Goal: Task Accomplishment & Management: Manage account settings

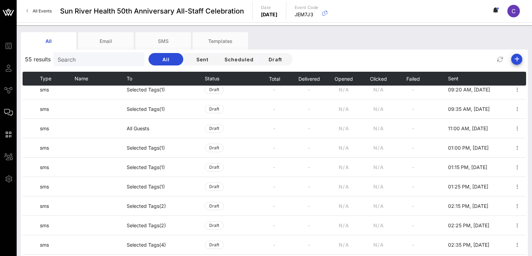
scroll to position [788, 0]
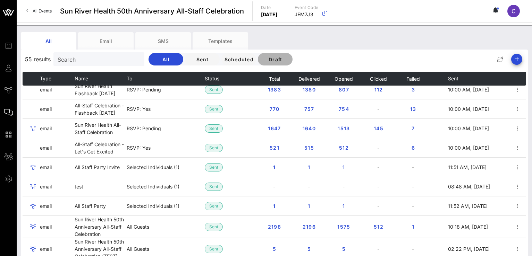
click at [271, 60] on span "Draft" at bounding box center [275, 60] width 24 height 6
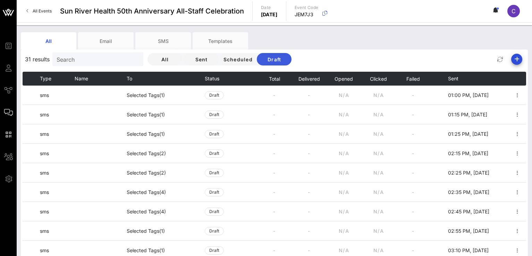
scroll to position [408, 0]
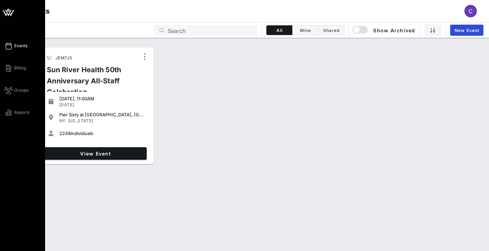
click at [8, 12] on icon at bounding box center [8, 12] width 17 height 17
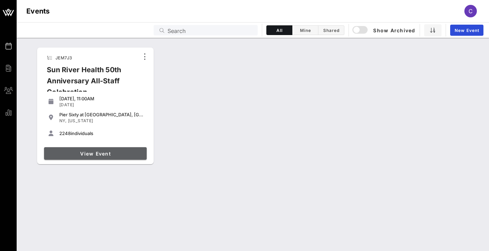
click at [102, 155] on span "View Event" at bounding box center [95, 154] width 97 height 6
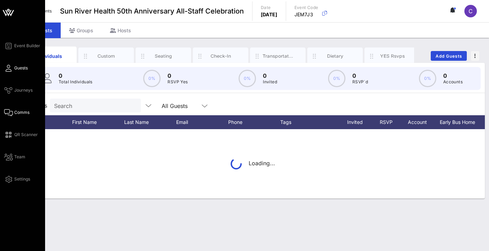
click at [13, 111] on link "Comms" at bounding box center [16, 112] width 25 height 8
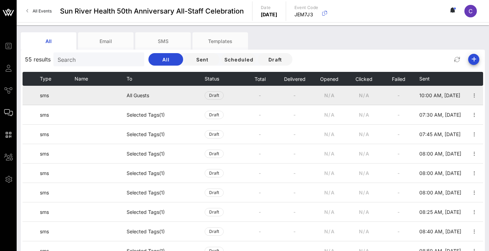
click at [141, 97] on td "All Guests" at bounding box center [166, 95] width 78 height 19
click at [470, 97] on icon "button" at bounding box center [474, 95] width 8 height 8
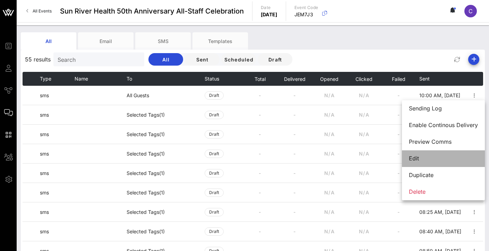
click at [427, 162] on div "Edit" at bounding box center [443, 158] width 69 height 7
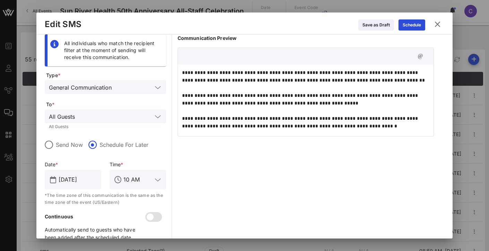
click at [135, 87] on input "text" at bounding box center [133, 87] width 38 height 9
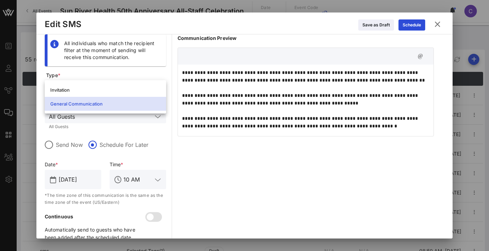
click at [135, 87] on div "Invitation" at bounding box center [105, 90] width 110 height 6
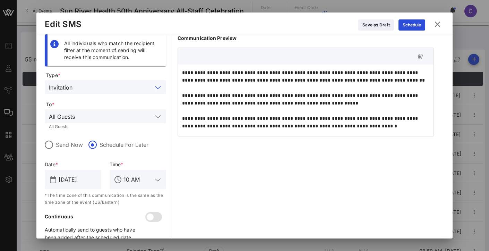
click at [126, 113] on input "text" at bounding box center [115, 116] width 75 height 9
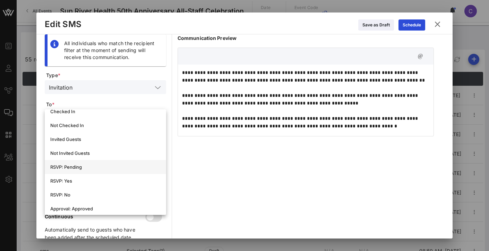
scroll to position [95, 0]
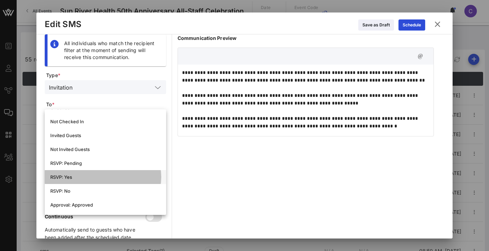
click at [85, 179] on div "RSVP: Yes" at bounding box center [105, 177] width 110 height 6
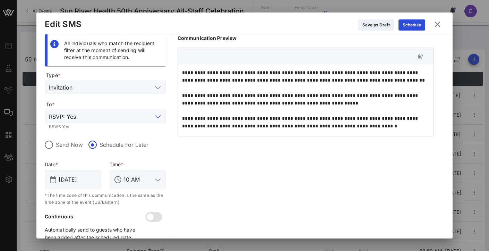
click at [214, 163] on div "**********" at bounding box center [306, 140] width 256 height 212
click at [418, 26] on div "Schedule" at bounding box center [412, 25] width 18 height 7
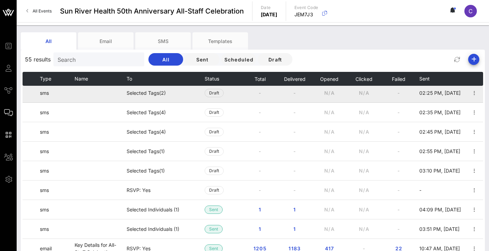
scroll to position [489, 0]
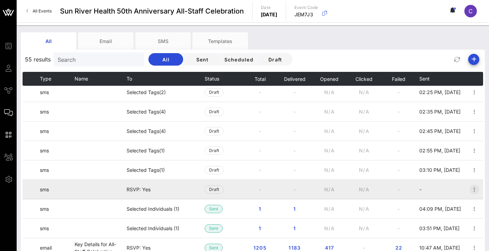
click at [470, 190] on icon "button" at bounding box center [474, 189] width 8 height 8
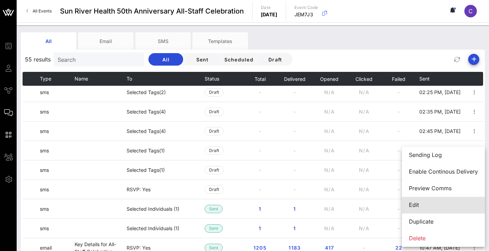
click at [436, 203] on div "Edit" at bounding box center [443, 204] width 69 height 7
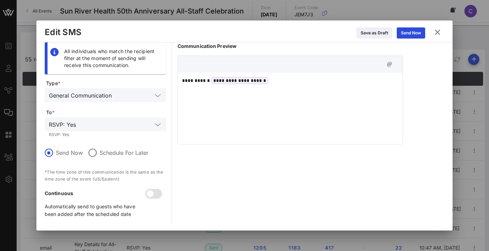
click at [280, 86] on div "**********" at bounding box center [290, 106] width 225 height 69
click at [227, 102] on div "**********" at bounding box center [290, 106] width 225 height 69
click at [218, 97] on div "**********" at bounding box center [290, 106] width 225 height 69
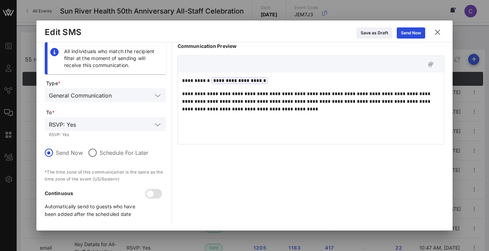
click at [282, 110] on p "**********" at bounding box center [311, 101] width 258 height 23
click at [291, 112] on p "**********" at bounding box center [311, 101] width 258 height 23
click at [118, 153] on label "Schedule For Later" at bounding box center [124, 152] width 49 height 7
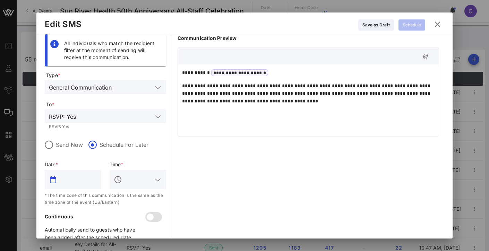
click at [75, 175] on input "text" at bounding box center [78, 179] width 38 height 11
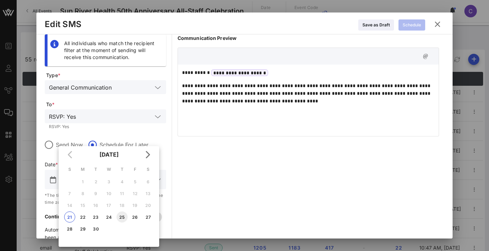
click at [123, 216] on div "25" at bounding box center [122, 216] width 11 height 5
type input "Sep 25, 2025"
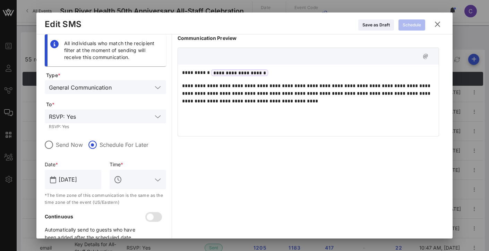
click at [129, 181] on input "text" at bounding box center [137, 179] width 29 height 11
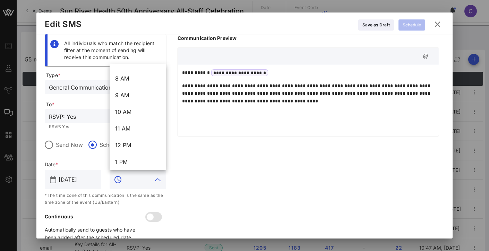
scroll to position [134, 0]
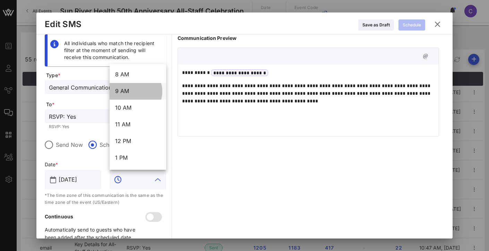
click at [140, 90] on div "9 AM" at bounding box center [137, 91] width 45 height 7
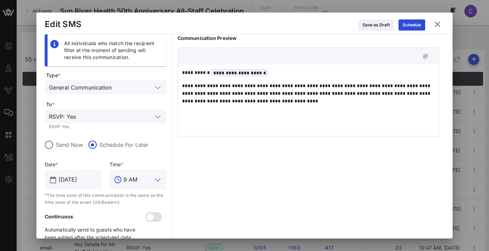
click at [158, 181] on icon at bounding box center [158, 179] width 6 height 8
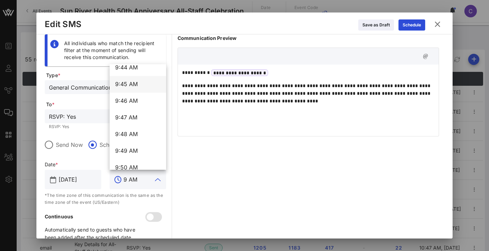
scroll to position [9735, 0]
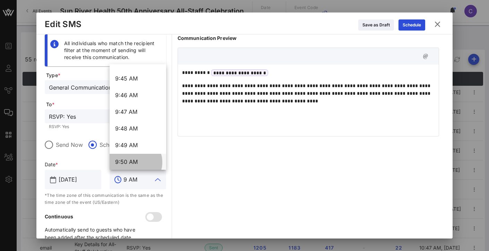
click at [134, 159] on div "9:50 AM" at bounding box center [137, 161] width 45 height 7
type input "9:50 AM"
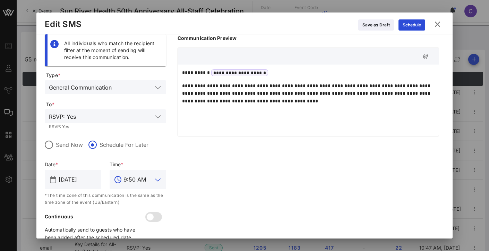
click at [248, 71] on span "**********" at bounding box center [239, 72] width 57 height 7
drag, startPoint x: 279, startPoint y: 71, endPoint x: 214, endPoint y: 71, distance: 64.9
click at [214, 71] on p "**********" at bounding box center [308, 73] width 252 height 8
click at [303, 66] on div "**********" at bounding box center [308, 99] width 261 height 69
click at [415, 24] on div "Schedule" at bounding box center [412, 25] width 18 height 7
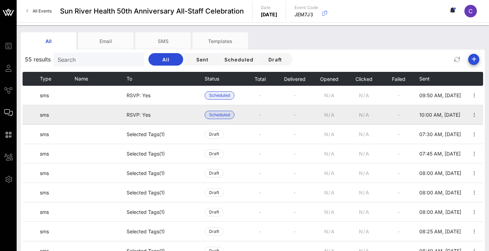
scroll to position [0, 0]
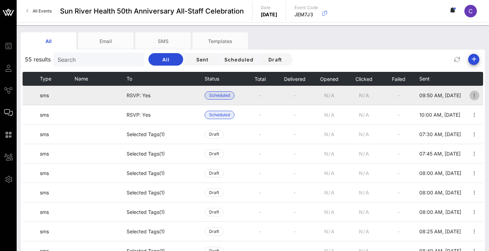
click at [470, 98] on icon "button" at bounding box center [474, 95] width 8 height 8
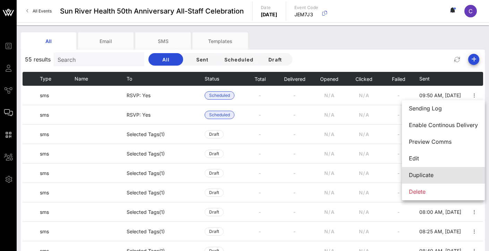
click at [431, 174] on div "Duplicate" at bounding box center [443, 175] width 69 height 7
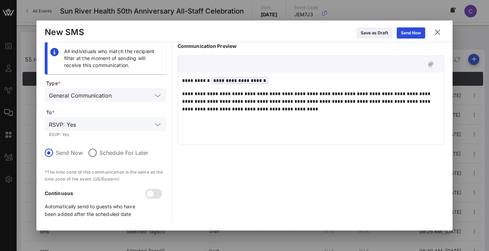
click at [273, 111] on p "**********" at bounding box center [311, 101] width 258 height 23
drag, startPoint x: 417, startPoint y: 94, endPoint x: 394, endPoint y: 94, distance: 22.5
click at [394, 94] on p "**********" at bounding box center [311, 101] width 258 height 23
click at [323, 114] on div "**********" at bounding box center [311, 106] width 266 height 69
click at [89, 152] on div at bounding box center [93, 153] width 12 height 12
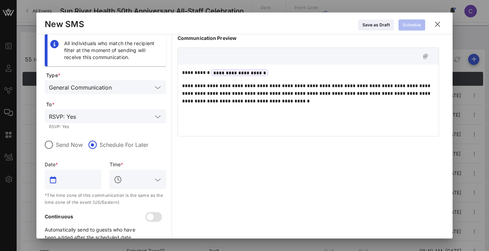
click at [75, 177] on input "text" at bounding box center [78, 179] width 38 height 11
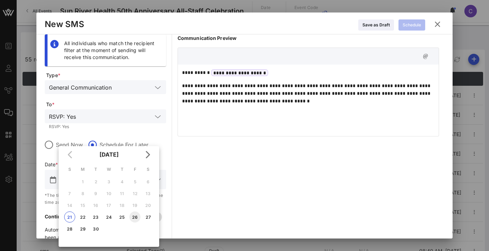
click at [134, 216] on div "26" at bounding box center [134, 216] width 11 height 5
type input "Sep 26, 2025"
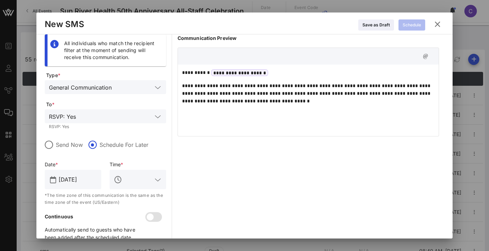
click at [122, 179] on div at bounding box center [119, 179] width 10 height 8
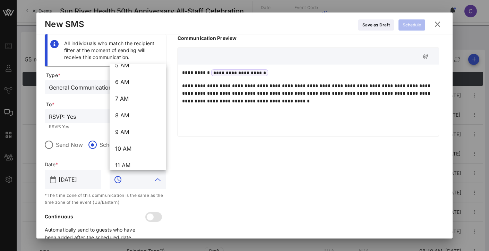
scroll to position [123, 0]
click at [126, 69] on div "7 AM" at bounding box center [137, 68] width 45 height 7
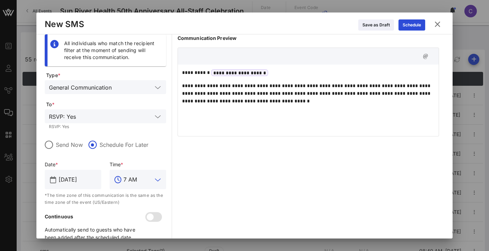
click at [220, 160] on div "**********" at bounding box center [308, 140] width 261 height 212
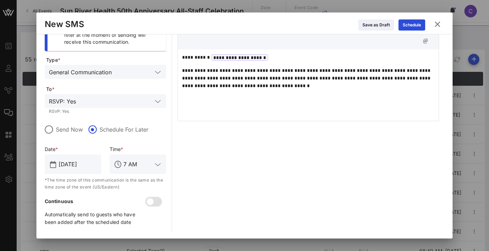
scroll to position [15, 0]
click at [411, 27] on button "Schedule" at bounding box center [411, 24] width 27 height 11
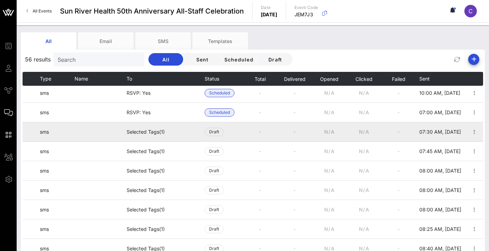
scroll to position [26, 0]
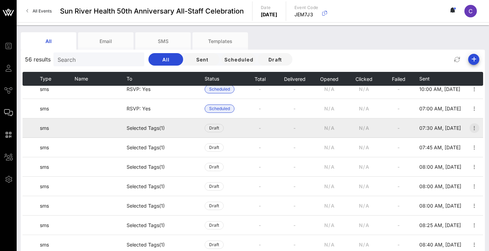
click at [470, 126] on icon "button" at bounding box center [474, 128] width 8 height 8
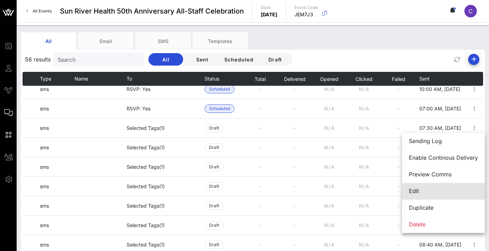
click at [422, 188] on div "Edit" at bounding box center [443, 191] width 69 height 7
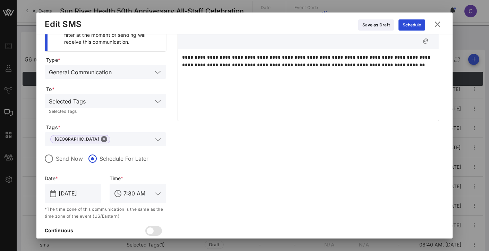
click at [244, 79] on div "**********" at bounding box center [308, 83] width 261 height 69
click at [246, 77] on div "**********" at bounding box center [308, 83] width 261 height 69
click at [438, 24] on icon at bounding box center [437, 24] width 9 height 8
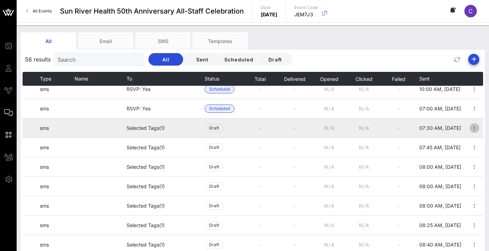
click at [470, 127] on icon "button" at bounding box center [474, 128] width 8 height 8
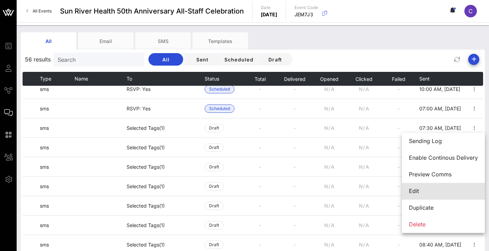
click at [424, 189] on div "Edit" at bounding box center [443, 191] width 69 height 7
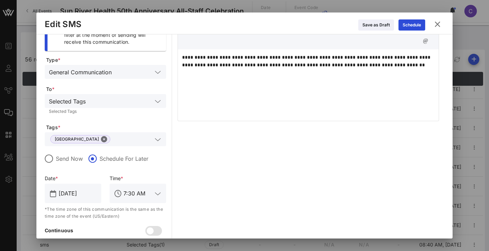
click at [418, 68] on p "**********" at bounding box center [308, 60] width 252 height 15
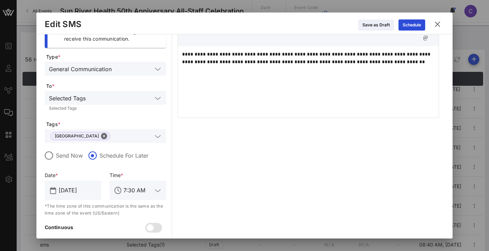
scroll to position [19, 0]
click at [115, 72] on input "text" at bounding box center [133, 68] width 38 height 9
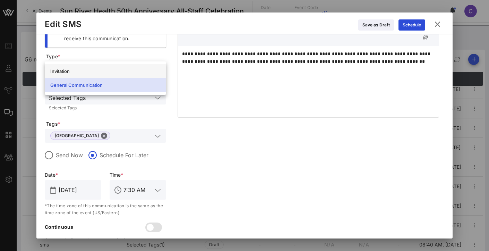
click at [115, 71] on div "Invitation" at bounding box center [105, 71] width 110 height 6
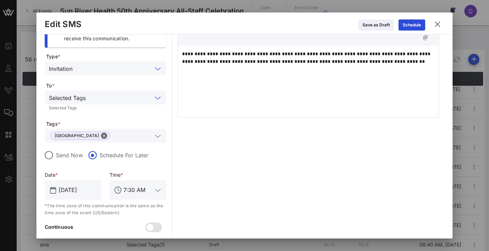
click at [113, 94] on input "text" at bounding box center [120, 97] width 64 height 9
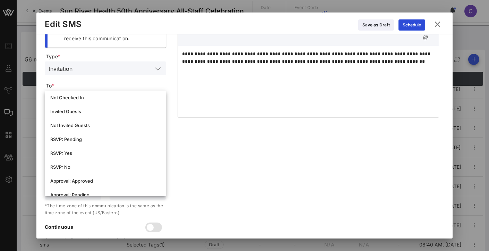
scroll to position [81, 0]
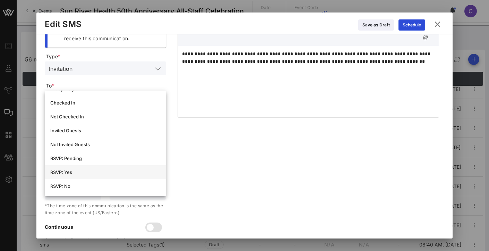
click at [78, 171] on div "RSVP: Yes" at bounding box center [105, 172] width 110 height 6
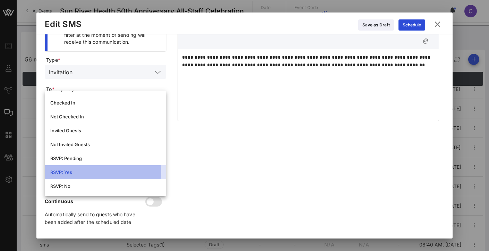
scroll to position [15, 0]
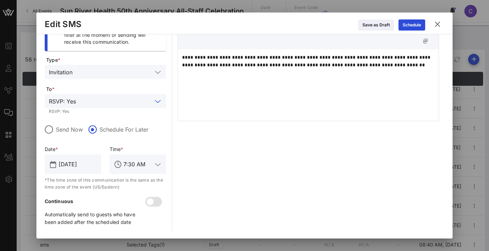
click at [197, 147] on div "**********" at bounding box center [308, 125] width 261 height 212
click at [136, 105] on input "text" at bounding box center [116, 100] width 74 height 9
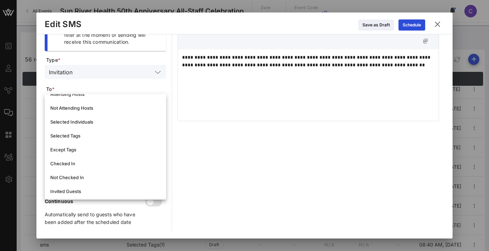
scroll to position [21, 0]
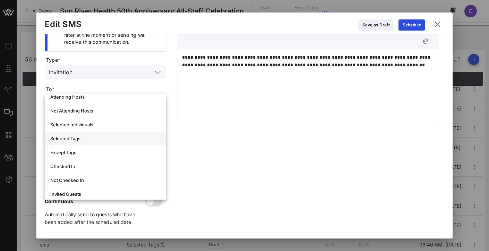
click at [83, 138] on div "Selected Tags" at bounding box center [105, 139] width 110 height 6
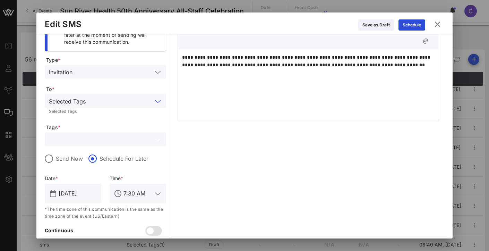
click at [87, 138] on input "text" at bounding box center [100, 139] width 103 height 9
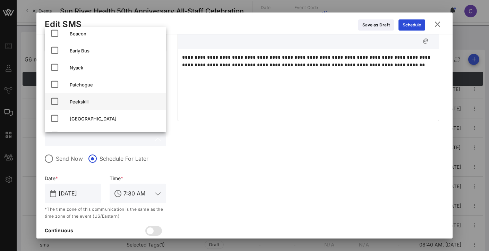
scroll to position [23, 0]
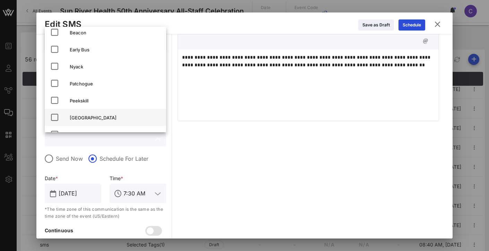
click at [74, 118] on div "Poughkeepsie" at bounding box center [115, 118] width 91 height 6
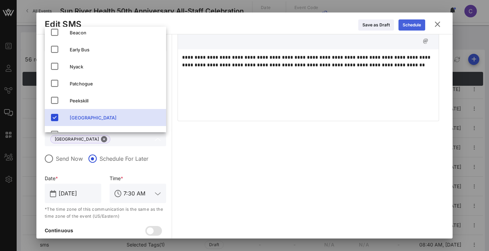
click at [417, 25] on div "Schedule" at bounding box center [412, 25] width 18 height 7
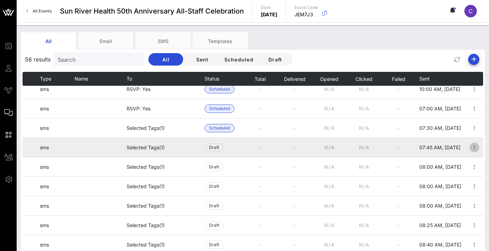
click at [470, 145] on icon "button" at bounding box center [474, 147] width 8 height 8
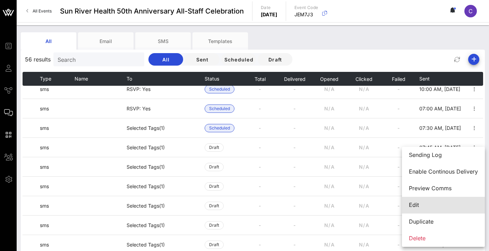
click at [422, 203] on div "Edit" at bounding box center [443, 204] width 69 height 7
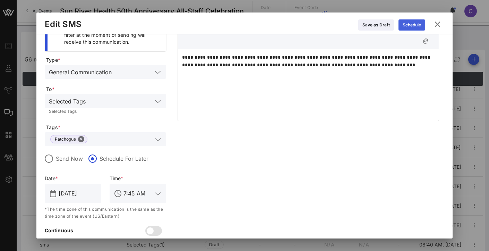
click at [411, 24] on icon at bounding box center [412, 25] width 5 height 4
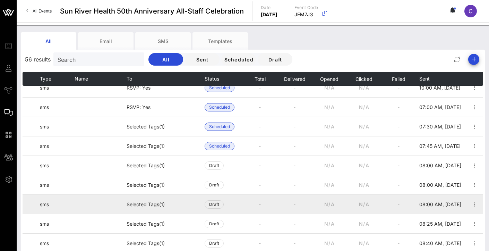
scroll to position [27, 0]
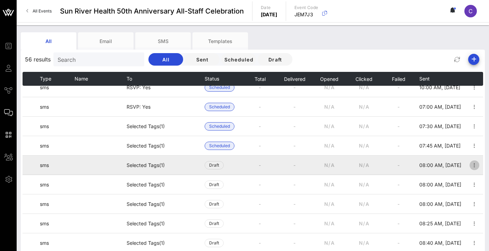
click at [472, 165] on icon "button" at bounding box center [474, 165] width 8 height 8
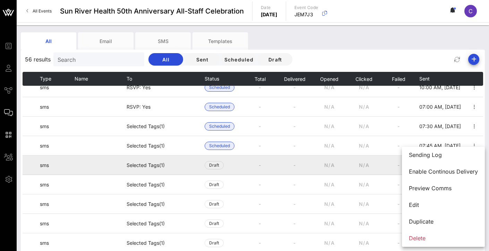
click at [268, 164] on td "-" at bounding box center [259, 164] width 35 height 19
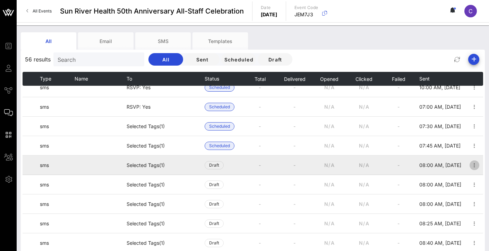
click at [470, 162] on icon "button" at bounding box center [474, 165] width 8 height 8
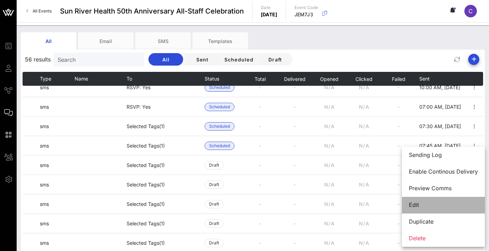
click at [414, 209] on div "Edit" at bounding box center [443, 204] width 69 height 15
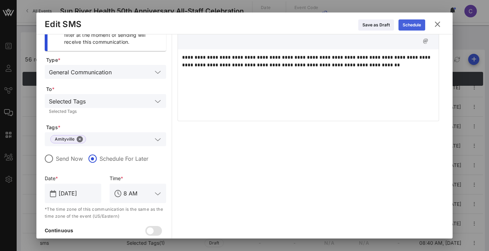
click at [415, 24] on div "Schedule" at bounding box center [412, 25] width 18 height 7
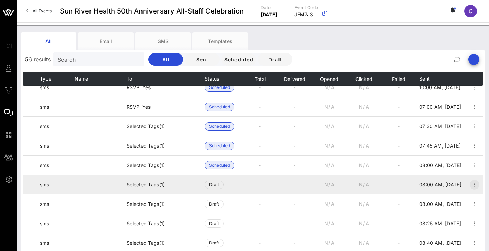
click at [470, 183] on icon "button" at bounding box center [474, 184] width 8 height 8
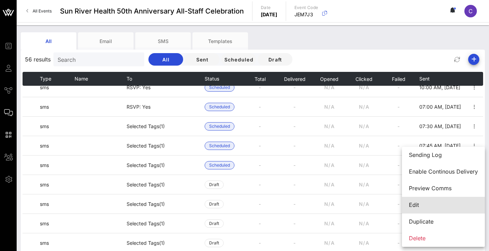
click at [426, 204] on div "Edit" at bounding box center [443, 204] width 69 height 7
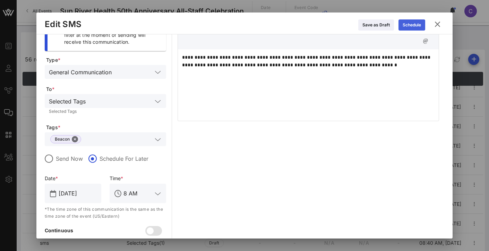
click at [421, 24] on button "Schedule" at bounding box center [411, 24] width 27 height 11
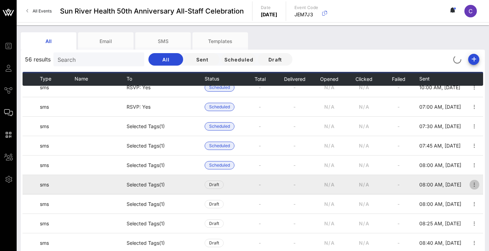
click at [470, 182] on icon "button" at bounding box center [474, 184] width 8 height 8
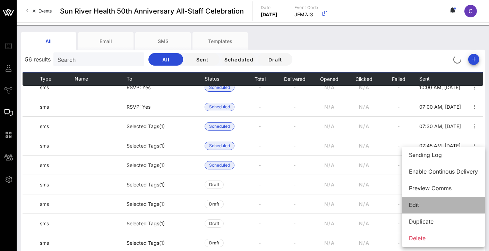
click at [430, 200] on div "Edit" at bounding box center [443, 204] width 69 height 15
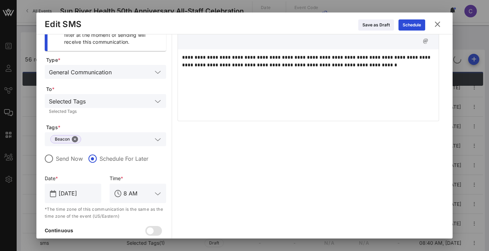
click at [437, 25] on icon at bounding box center [437, 24] width 9 height 8
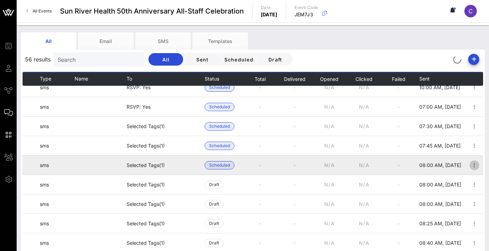
click at [472, 165] on icon "button" at bounding box center [474, 165] width 8 height 8
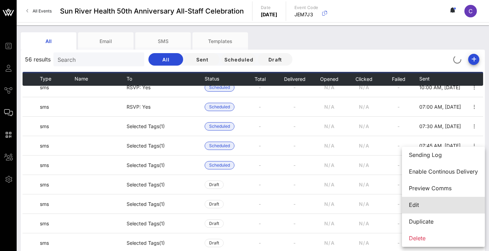
click at [425, 208] on div "Edit" at bounding box center [443, 204] width 69 height 7
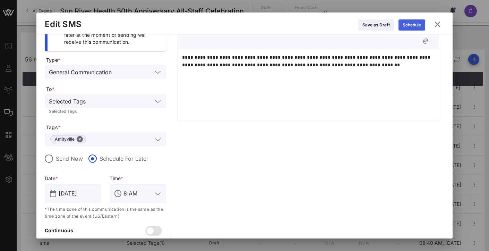
click at [410, 23] on button "Schedule" at bounding box center [411, 24] width 27 height 11
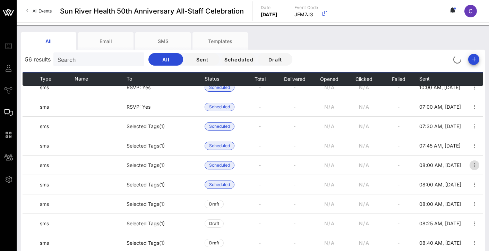
click at [471, 161] on icon "button" at bounding box center [474, 165] width 8 height 8
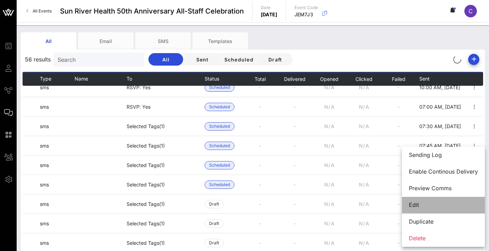
click at [428, 207] on div "Edit" at bounding box center [443, 204] width 69 height 7
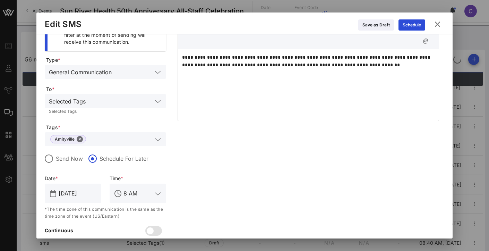
click at [441, 26] on icon at bounding box center [437, 24] width 9 height 8
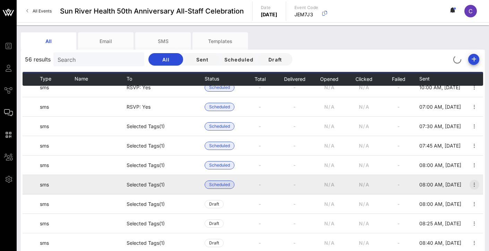
click at [473, 184] on icon "button" at bounding box center [474, 184] width 8 height 8
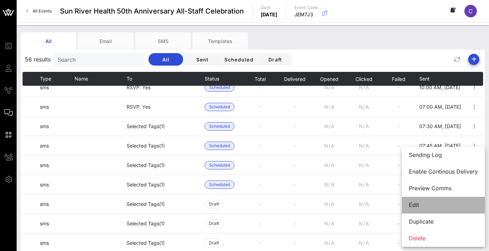
click at [440, 206] on div "Edit" at bounding box center [443, 204] width 69 height 7
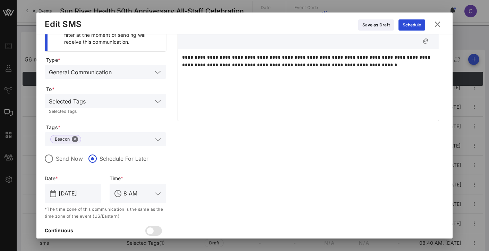
click at [440, 25] on icon at bounding box center [437, 24] width 9 height 8
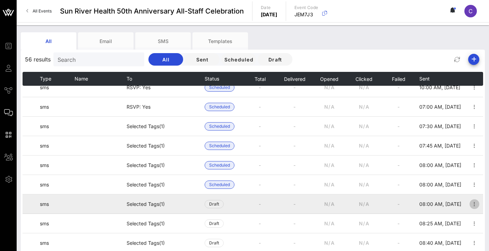
click at [471, 203] on icon "button" at bounding box center [474, 204] width 8 height 8
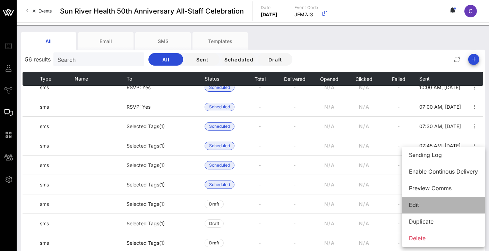
click at [417, 206] on div "Edit" at bounding box center [443, 204] width 69 height 7
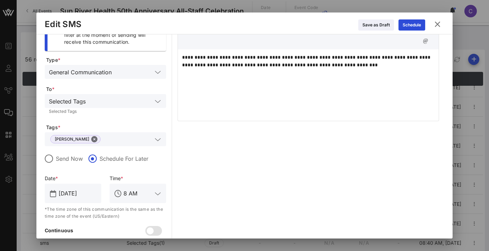
drag, startPoint x: 419, startPoint y: 22, endPoint x: 326, endPoint y: 13, distance: 93.3
click at [419, 22] on div "Schedule" at bounding box center [412, 25] width 18 height 7
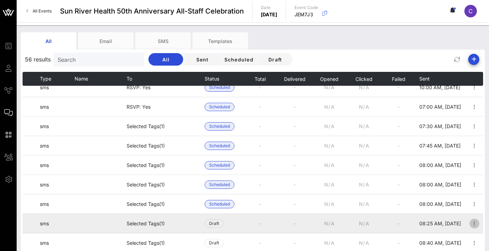
click at [470, 222] on icon "button" at bounding box center [474, 223] width 8 height 8
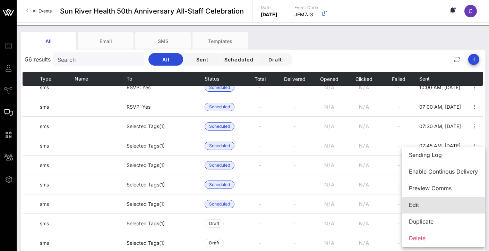
click at [415, 207] on div "Edit" at bounding box center [443, 204] width 69 height 7
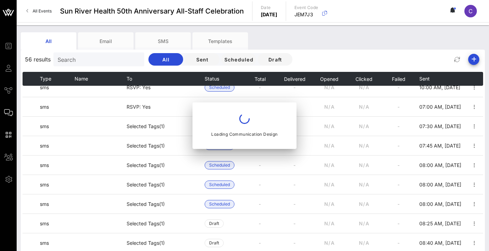
type input "8:25 AM"
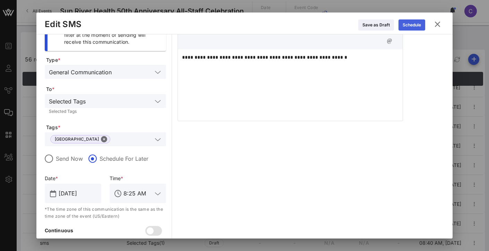
click at [411, 22] on button "Schedule" at bounding box center [411, 24] width 27 height 11
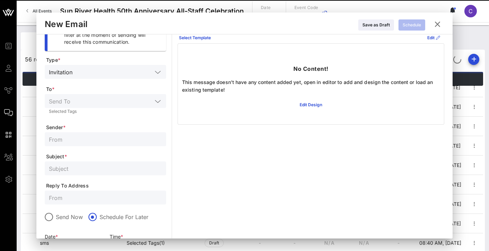
scroll to position [0, 0]
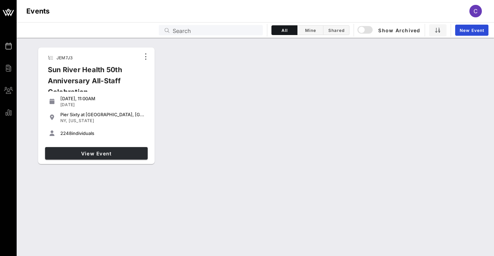
click at [124, 157] on link "View Event" at bounding box center [96, 153] width 103 height 12
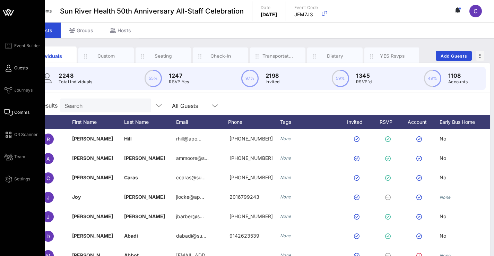
click at [13, 112] on link "Comms" at bounding box center [16, 112] width 25 height 8
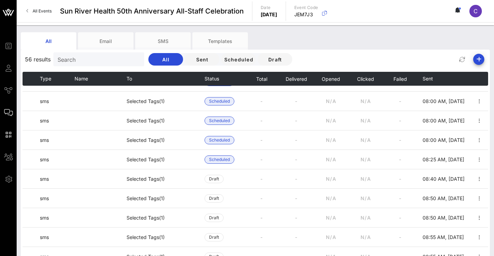
scroll to position [110, 0]
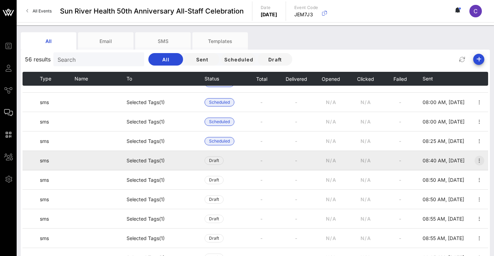
click at [477, 159] on icon "button" at bounding box center [479, 160] width 8 height 8
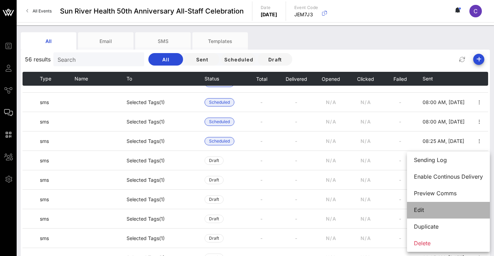
click at [440, 212] on div "Edit" at bounding box center [448, 210] width 69 height 7
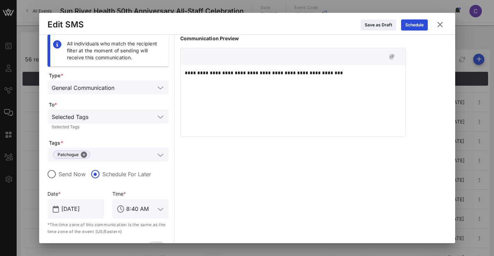
click at [442, 25] on icon at bounding box center [440, 24] width 12 height 12
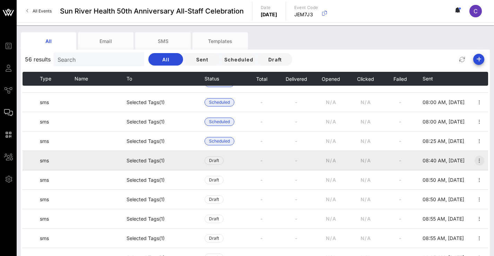
click at [475, 161] on icon "button" at bounding box center [479, 160] width 8 height 8
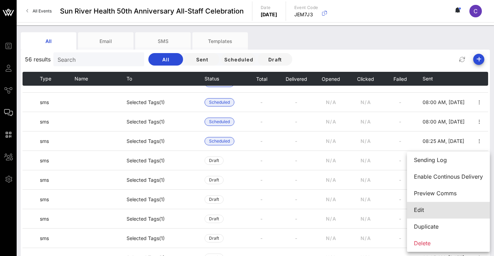
click at [427, 207] on div "Edit" at bounding box center [448, 210] width 69 height 7
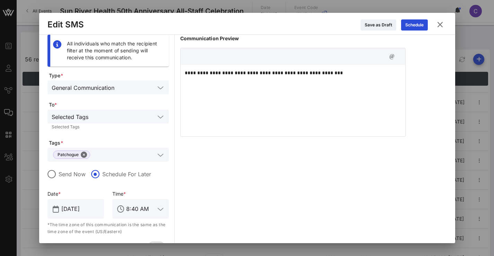
click at [321, 72] on p "**********" at bounding box center [293, 73] width 216 height 8
click at [444, 23] on icon at bounding box center [440, 24] width 12 height 12
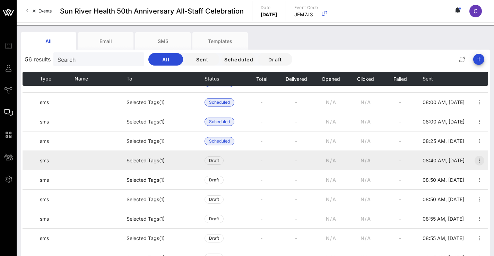
click at [476, 159] on icon "button" at bounding box center [479, 160] width 8 height 8
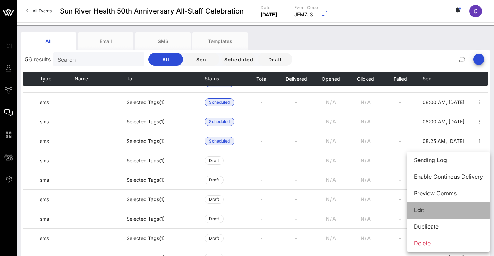
click at [429, 212] on div "Edit" at bounding box center [448, 210] width 69 height 7
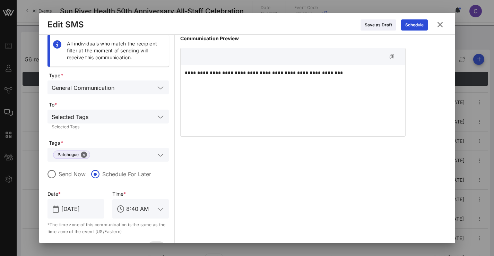
scroll to position [0, 0]
click at [410, 24] on div "Schedule" at bounding box center [414, 25] width 18 height 7
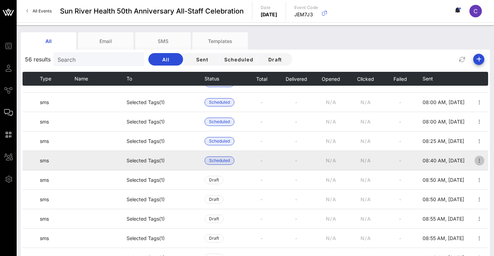
click at [475, 160] on icon "button" at bounding box center [479, 160] width 8 height 8
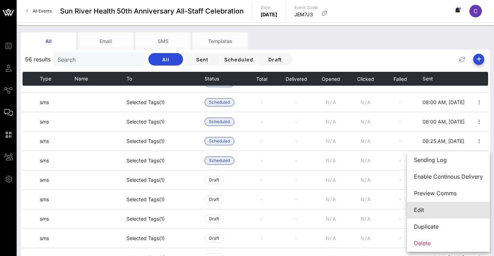
click at [424, 214] on div "Edit" at bounding box center [448, 210] width 69 height 15
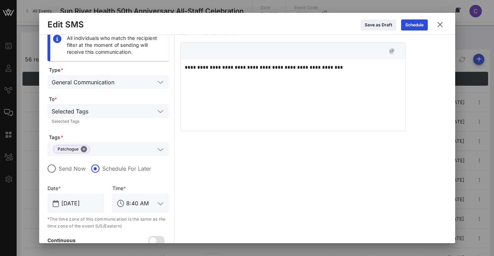
scroll to position [6, 0]
click at [441, 22] on icon at bounding box center [440, 24] width 12 height 12
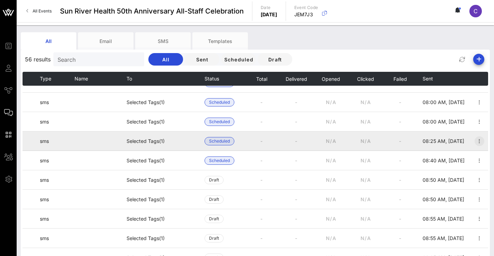
click at [475, 140] on icon "button" at bounding box center [479, 141] width 8 height 8
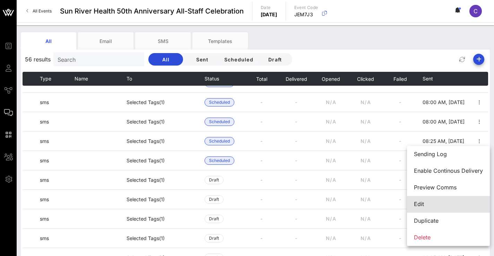
click at [433, 201] on div "Edit" at bounding box center [448, 204] width 69 height 7
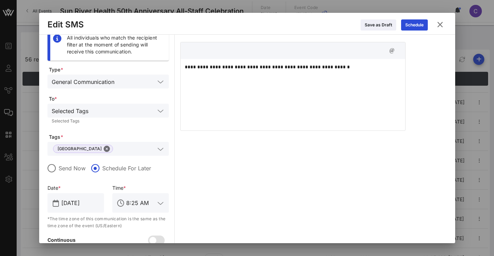
click at [441, 25] on icon at bounding box center [440, 24] width 12 height 12
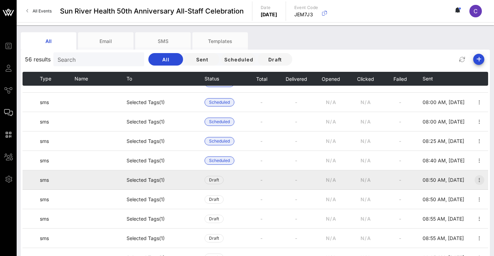
click at [475, 180] on icon "button" at bounding box center [479, 180] width 8 height 8
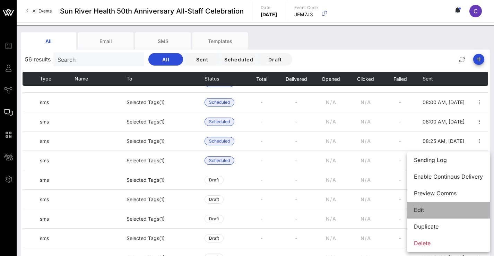
click at [438, 207] on div "Edit" at bounding box center [448, 210] width 69 height 7
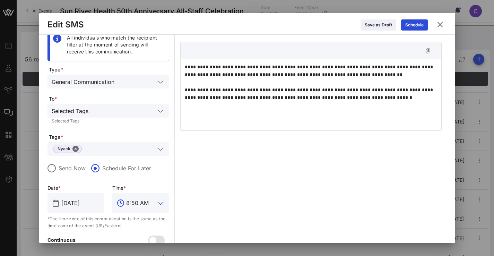
click at [144, 205] on input "8:50 AM" at bounding box center [140, 202] width 29 height 11
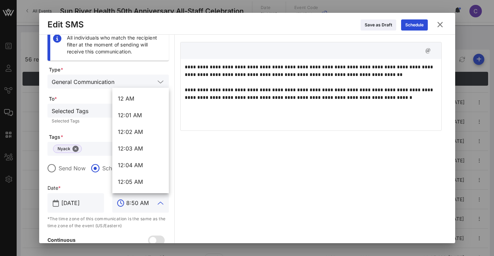
click at [230, 155] on div "**********" at bounding box center [310, 149] width 261 height 241
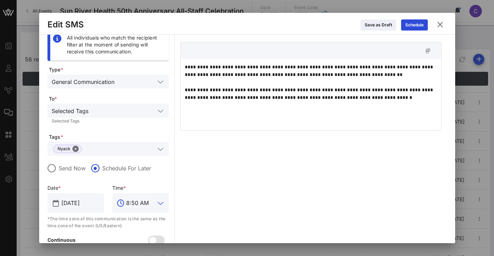
click at [137, 199] on input "8:50 AM" at bounding box center [140, 202] width 29 height 11
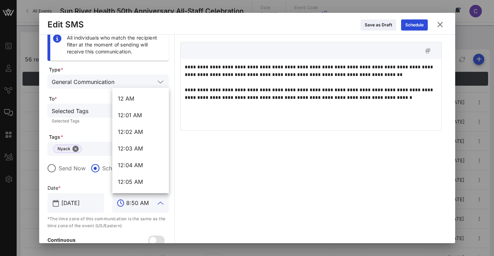
scroll to position [0, 0]
click at [139, 204] on input "8:50 AM" at bounding box center [140, 202] width 29 height 11
click at [135, 203] on input "8:50 AM" at bounding box center [140, 202] width 29 height 11
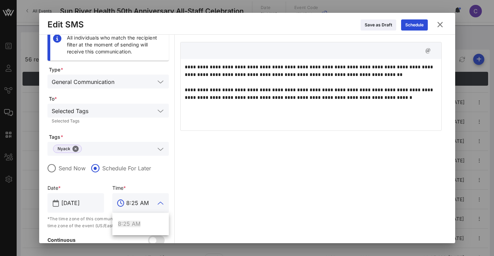
click at [214, 172] on div "**********" at bounding box center [310, 149] width 261 height 241
click at [136, 203] on input "8:50 AM" at bounding box center [140, 202] width 29 height 11
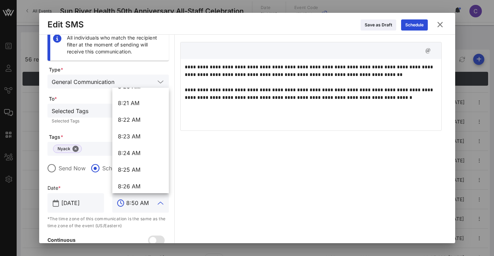
scroll to position [8337, 0]
click at [136, 168] on div "8:25 AM" at bounding box center [140, 168] width 45 height 7
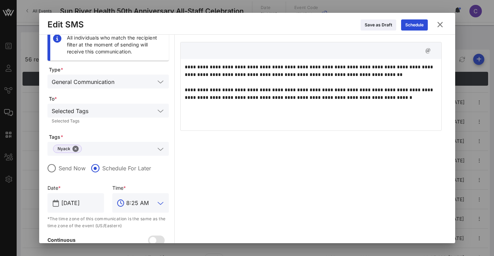
click at [216, 202] on div "**********" at bounding box center [310, 149] width 261 height 241
click at [144, 111] on input "text" at bounding box center [123, 110] width 64 height 9
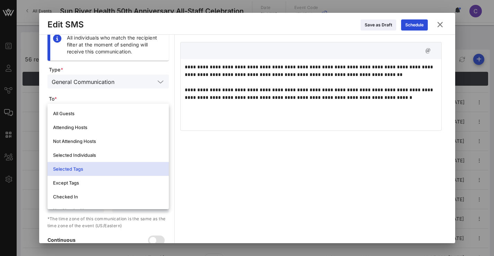
click at [207, 140] on div "**********" at bounding box center [310, 149] width 261 height 241
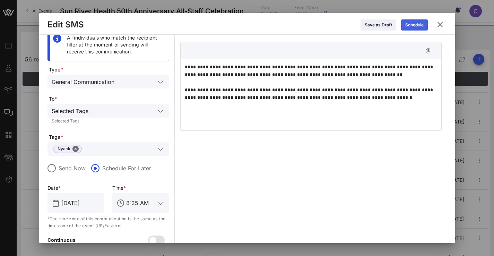
click at [418, 26] on div "Schedule" at bounding box center [414, 25] width 18 height 7
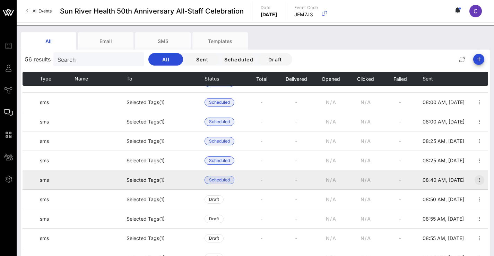
click at [476, 179] on icon "button" at bounding box center [479, 180] width 8 height 8
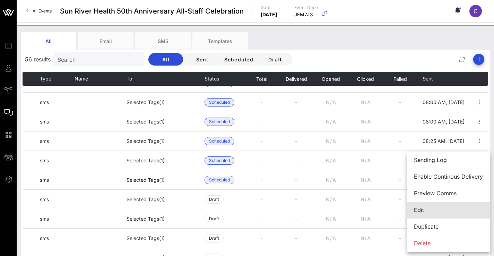
click at [436, 208] on div "Edit" at bounding box center [448, 210] width 69 height 7
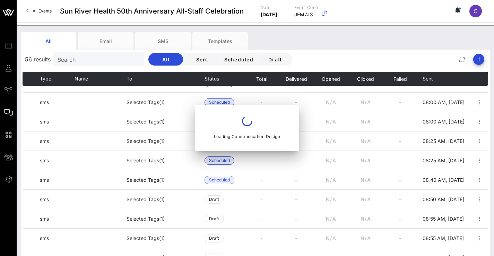
type input "8:40 AM"
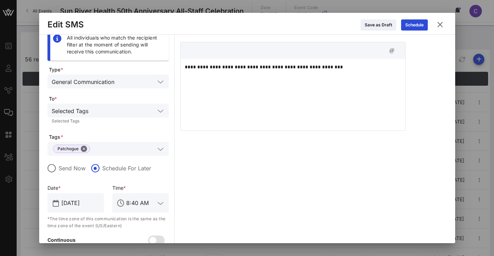
click at [443, 24] on icon at bounding box center [440, 24] width 12 height 11
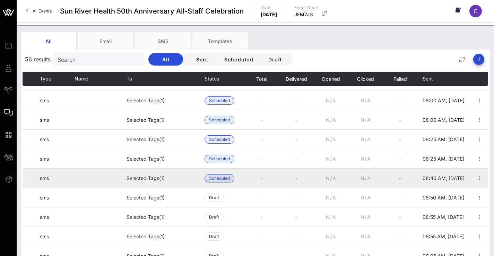
scroll to position [110, 0]
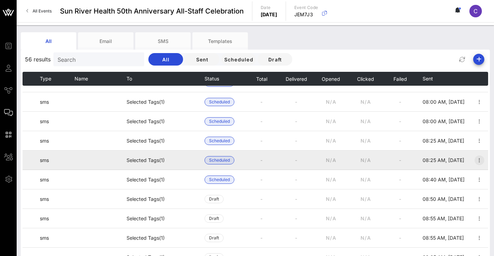
click at [477, 159] on icon "button" at bounding box center [479, 160] width 8 height 8
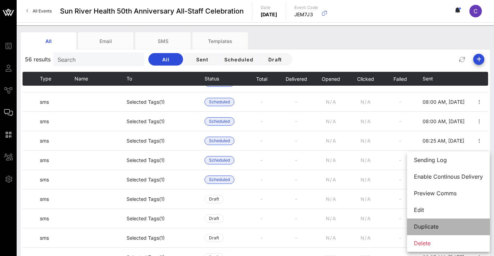
click at [427, 224] on div "Duplicate" at bounding box center [448, 226] width 69 height 7
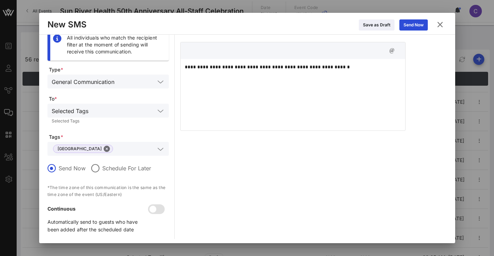
click at [441, 24] on icon at bounding box center [440, 24] width 9 height 8
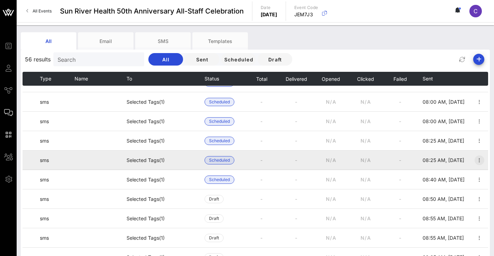
click at [475, 162] on icon "button" at bounding box center [479, 160] width 8 height 8
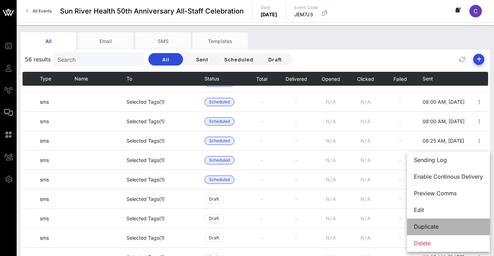
click at [429, 224] on div "Duplicate" at bounding box center [448, 226] width 69 height 7
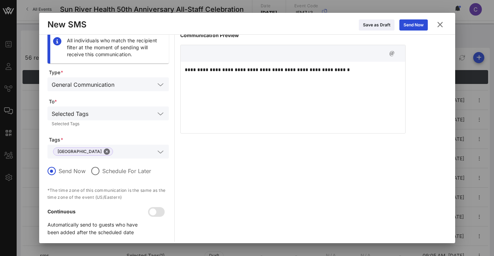
scroll to position [0, 0]
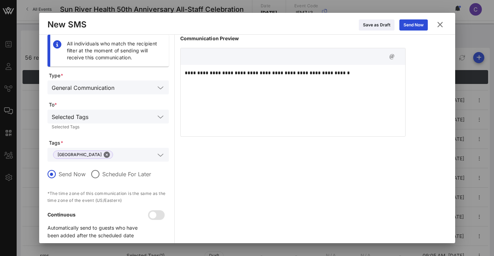
click at [442, 27] on icon at bounding box center [440, 24] width 10 height 9
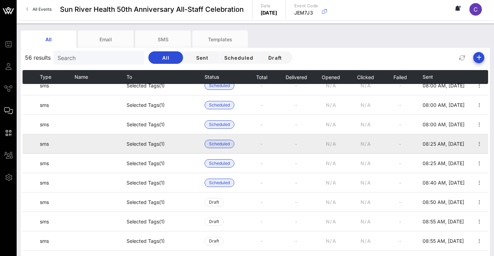
scroll to position [105, 0]
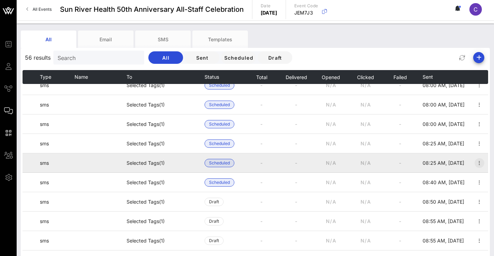
click at [475, 164] on icon "button" at bounding box center [479, 163] width 8 height 8
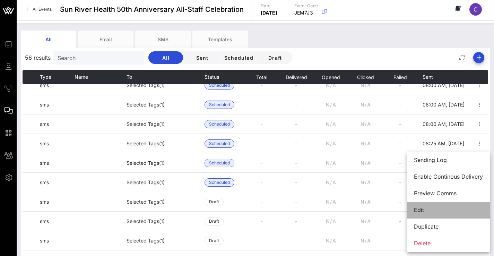
click at [434, 206] on div "Edit" at bounding box center [448, 210] width 69 height 15
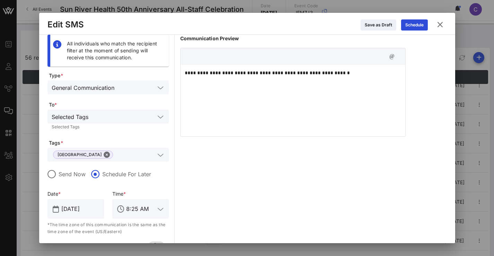
click at [141, 211] on input "8:25 AM" at bounding box center [140, 208] width 29 height 11
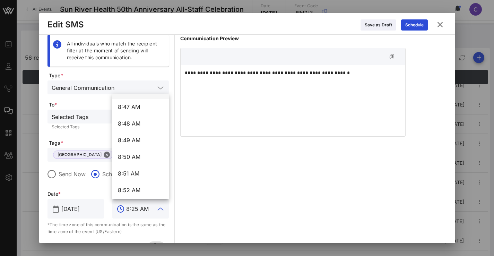
scroll to position [8772, 0]
click at [136, 156] on div "8:50 AM" at bounding box center [140, 156] width 45 height 7
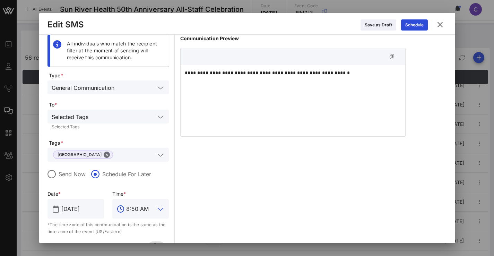
click at [437, 22] on icon at bounding box center [440, 24] width 10 height 9
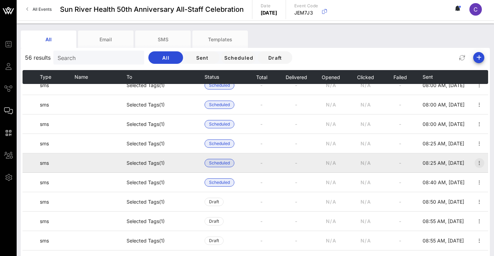
click at [478, 162] on icon "button" at bounding box center [479, 163] width 8 height 8
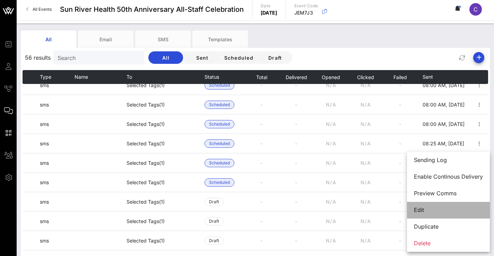
click at [446, 207] on div "Edit" at bounding box center [448, 210] width 69 height 7
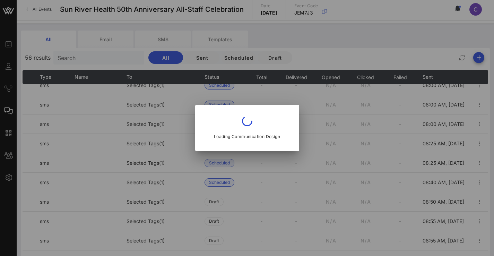
type input "8:25 AM"
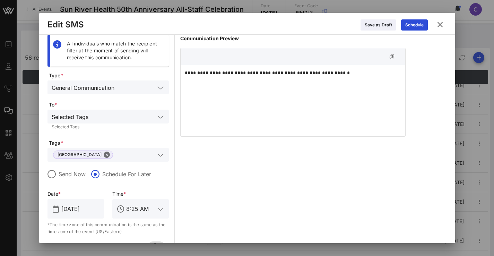
click at [438, 23] on icon at bounding box center [440, 24] width 11 height 10
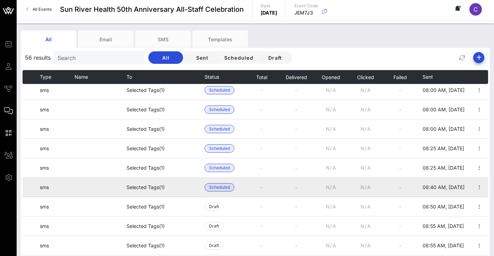
scroll to position [102, 0]
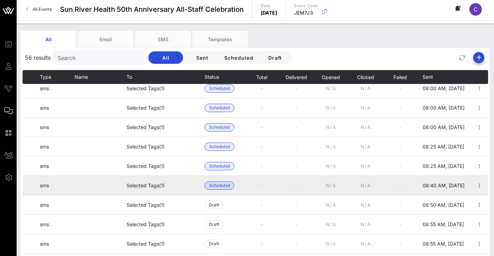
click at [325, 191] on td "N/A" at bounding box center [331, 185] width 35 height 19
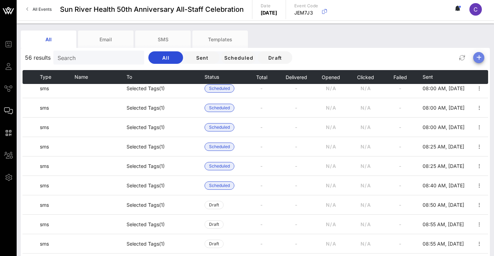
click at [477, 57] on icon "button" at bounding box center [479, 57] width 8 height 8
click at [472, 87] on div "SMS" at bounding box center [476, 88] width 14 height 7
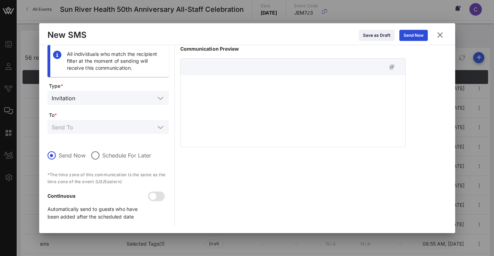
click at [72, 97] on div "Invitation" at bounding box center [64, 98] width 24 height 6
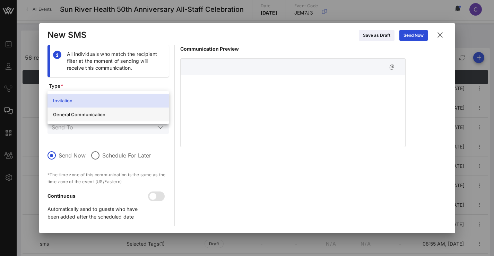
click at [71, 112] on div "General Communication" at bounding box center [108, 115] width 110 height 6
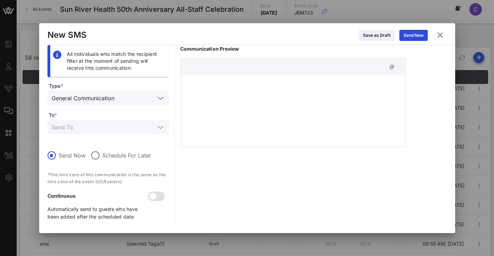
click at [71, 125] on input "text" at bounding box center [103, 126] width 103 height 9
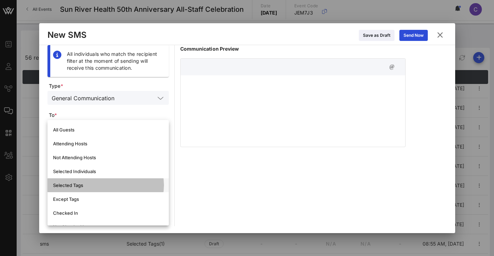
click at [70, 186] on div "Selected Tags" at bounding box center [108, 185] width 110 height 6
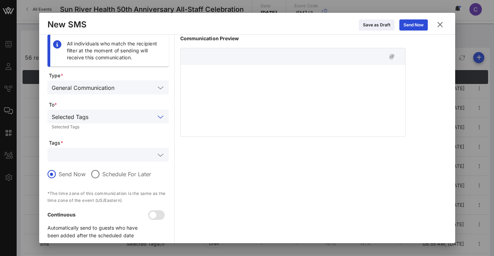
click at [75, 160] on div at bounding box center [108, 155] width 113 height 14
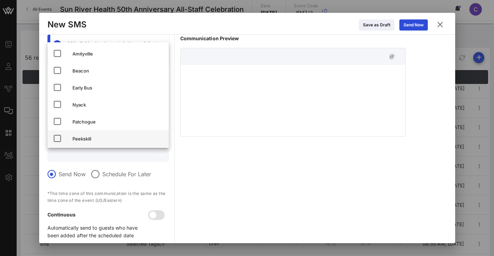
click at [58, 138] on icon at bounding box center [57, 138] width 8 height 8
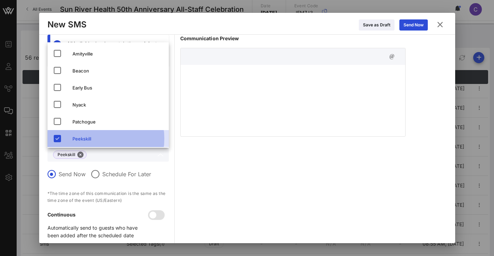
scroll to position [16, 0]
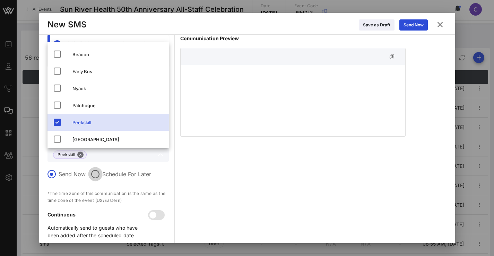
click at [94, 174] on div at bounding box center [95, 174] width 12 height 12
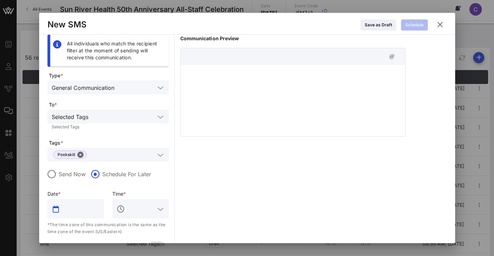
click at [72, 209] on input "text" at bounding box center [80, 208] width 38 height 11
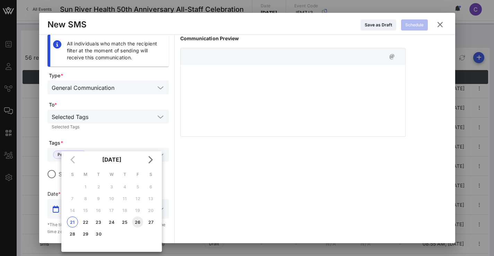
click at [138, 220] on div "26" at bounding box center [137, 222] width 11 height 5
type input "Sep 26, 2025"
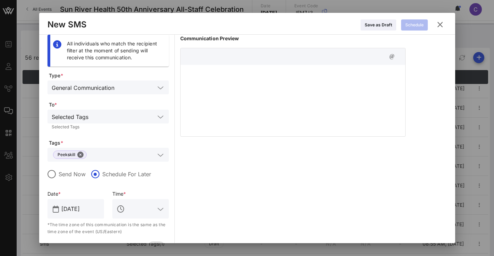
click at [138, 213] on input "text" at bounding box center [140, 208] width 29 height 11
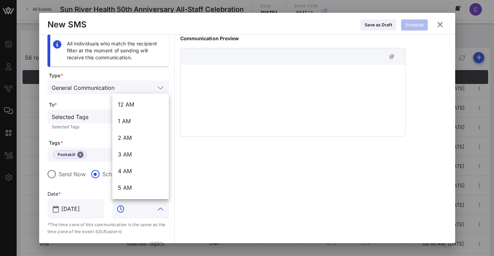
click at [417, 0] on div at bounding box center [247, 128] width 494 height 256
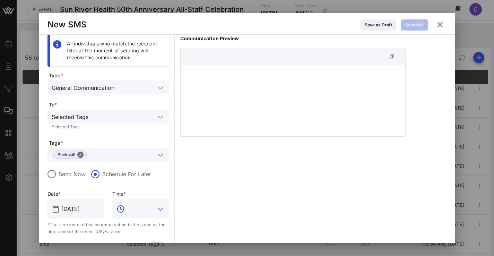
click at [134, 210] on input "text" at bounding box center [140, 208] width 29 height 11
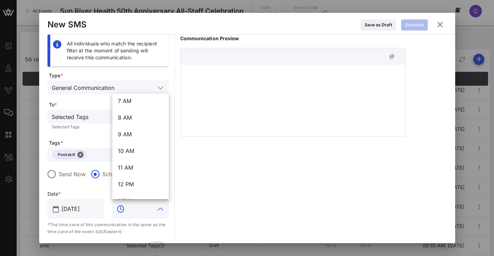
scroll to position [120, 0]
click at [129, 118] on div "8 AM" at bounding box center [140, 118] width 45 height 7
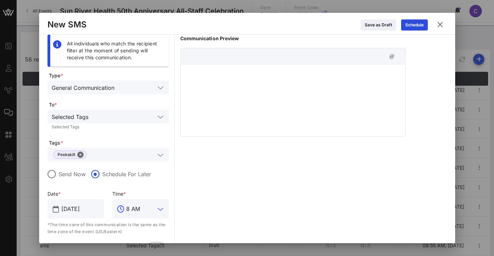
click at [140, 213] on input "8 AM" at bounding box center [140, 208] width 29 height 11
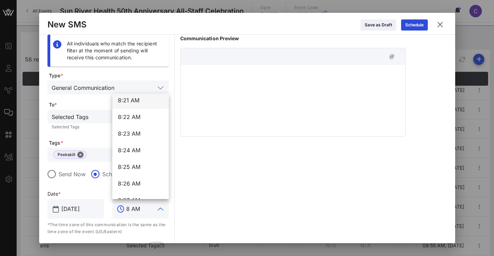
scroll to position [8345, 0]
click at [137, 168] on div "8:25 AM" at bounding box center [140, 166] width 45 height 7
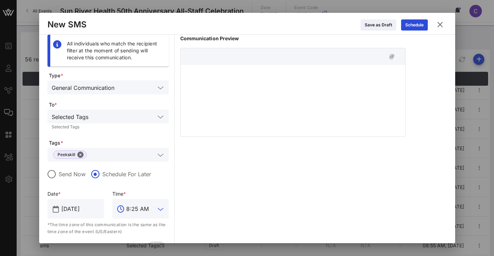
click at [276, 175] on div "Communication Preview" at bounding box center [292, 155] width 225 height 241
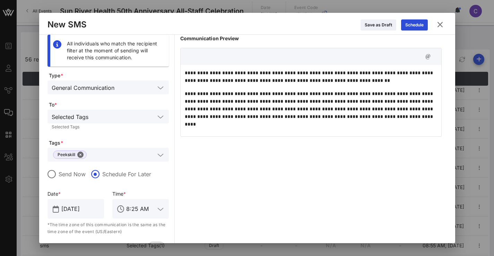
click at [246, 152] on div "**********" at bounding box center [310, 155] width 261 height 241
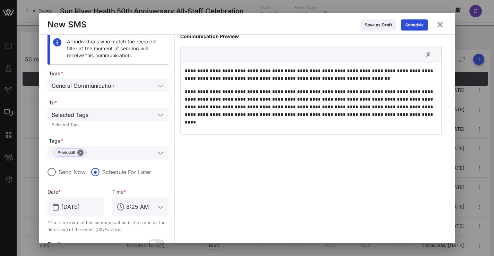
scroll to position [4, 0]
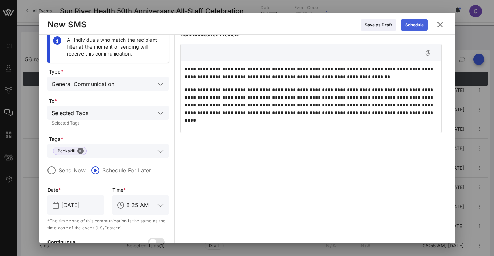
click at [421, 27] on div "Schedule" at bounding box center [414, 25] width 18 height 7
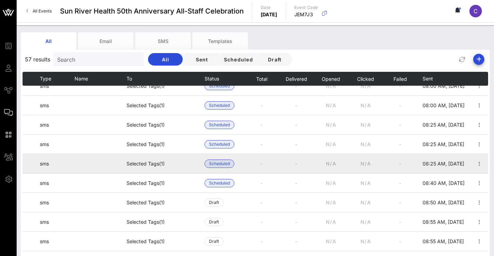
scroll to position [127, 0]
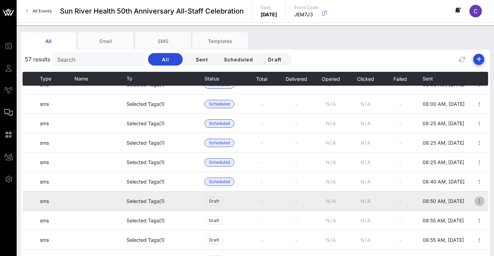
click at [475, 202] on icon "button" at bounding box center [479, 201] width 8 height 8
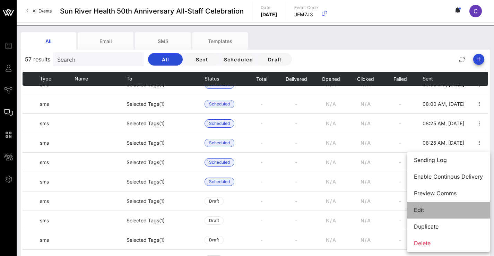
click at [444, 208] on div "Edit" at bounding box center [448, 210] width 69 height 7
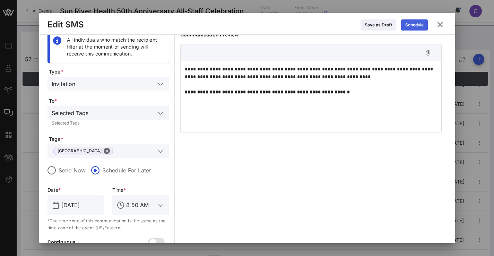
click at [413, 24] on icon at bounding box center [414, 25] width 6 height 6
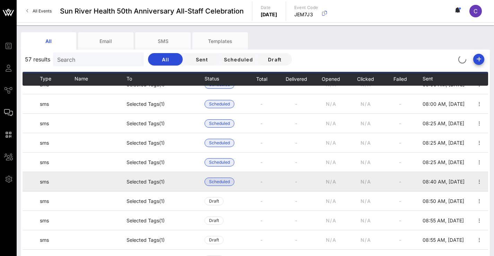
drag, startPoint x: 475, startPoint y: 200, endPoint x: 476, endPoint y: 191, distance: 9.4
click at [476, 191] on td at bounding box center [479, 200] width 17 height 19
click at [475, 182] on icon "button" at bounding box center [479, 182] width 8 height 8
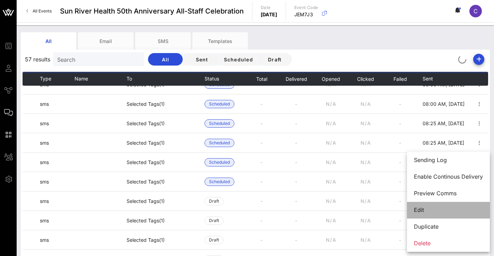
click at [432, 207] on div "Edit" at bounding box center [448, 210] width 69 height 7
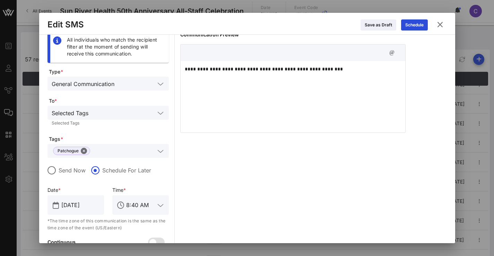
click at [440, 24] on icon at bounding box center [440, 25] width 10 height 10
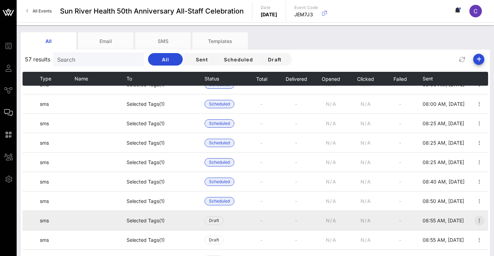
click at [475, 220] on icon "button" at bounding box center [479, 220] width 8 height 8
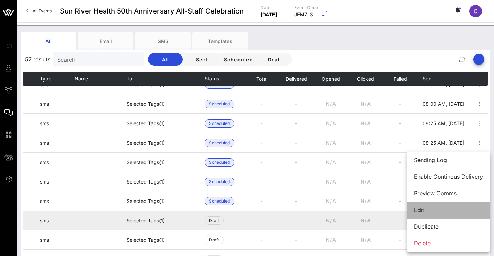
click at [442, 212] on div "Edit" at bounding box center [448, 210] width 69 height 7
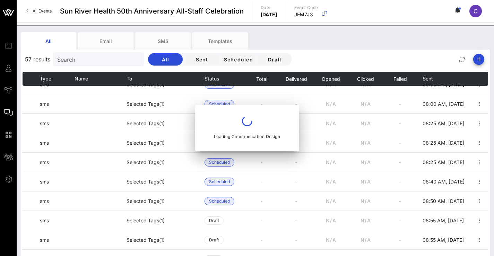
type input "8:55 AM"
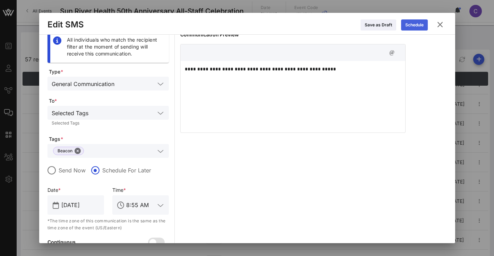
click at [409, 26] on div "Schedule" at bounding box center [414, 25] width 18 height 7
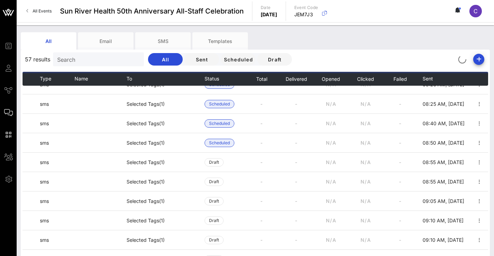
scroll to position [187, 0]
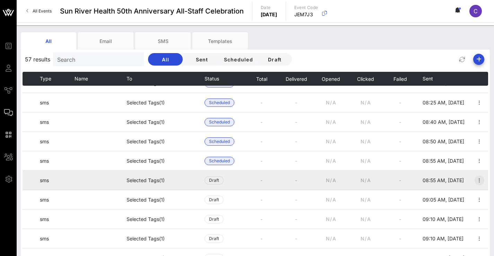
click at [475, 180] on icon "button" at bounding box center [479, 180] width 8 height 8
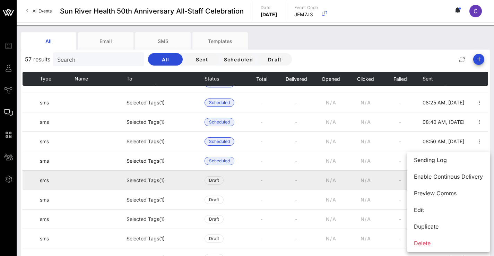
click at [348, 173] on td "N/A" at bounding box center [365, 180] width 35 height 19
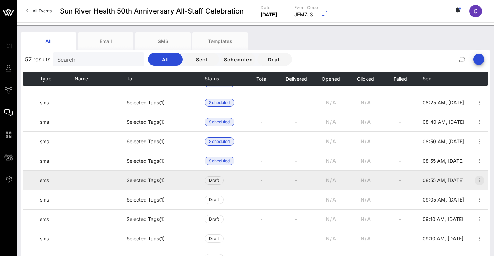
click at [475, 179] on icon "button" at bounding box center [479, 180] width 8 height 8
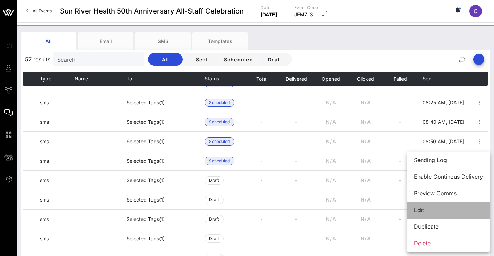
click at [418, 214] on div "Edit" at bounding box center [448, 210] width 69 height 15
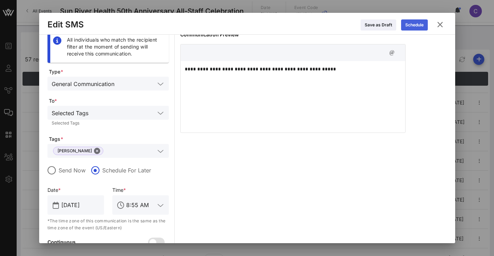
click at [416, 21] on button "Schedule" at bounding box center [414, 24] width 27 height 11
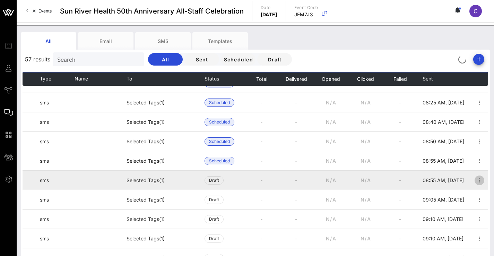
click at [477, 178] on icon "button" at bounding box center [479, 180] width 8 height 8
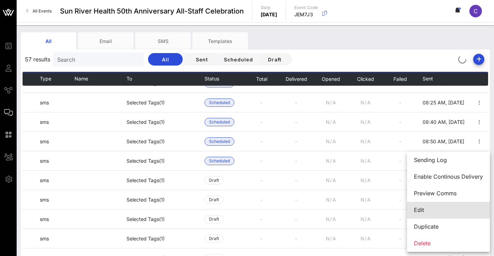
click at [439, 208] on div "Edit" at bounding box center [448, 210] width 69 height 7
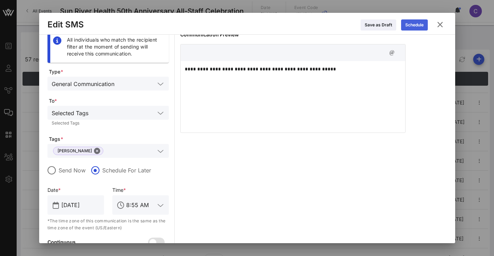
click at [412, 24] on button "Schedule" at bounding box center [414, 24] width 27 height 11
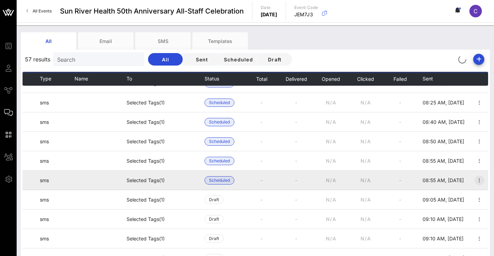
click at [475, 180] on icon "button" at bounding box center [479, 180] width 8 height 8
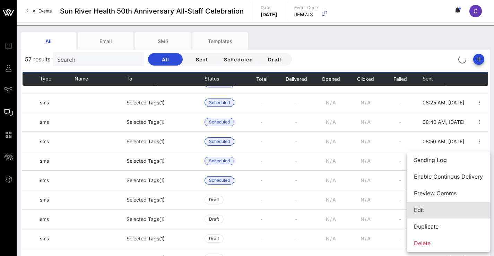
click at [447, 211] on div "Edit" at bounding box center [448, 210] width 69 height 7
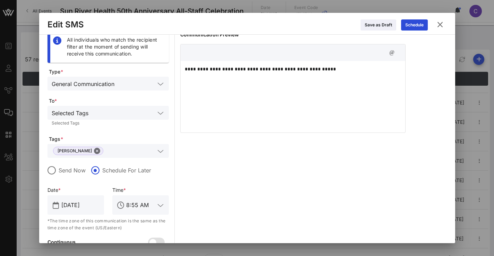
click at [438, 23] on icon at bounding box center [440, 24] width 9 height 8
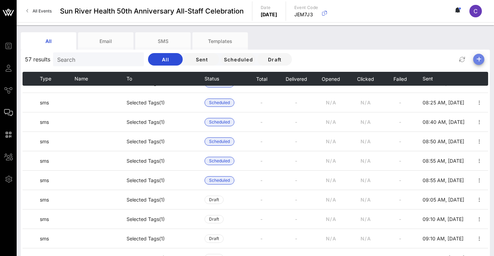
click at [480, 57] on icon "button" at bounding box center [479, 59] width 8 height 8
click at [478, 88] on div "SMS" at bounding box center [476, 89] width 14 height 7
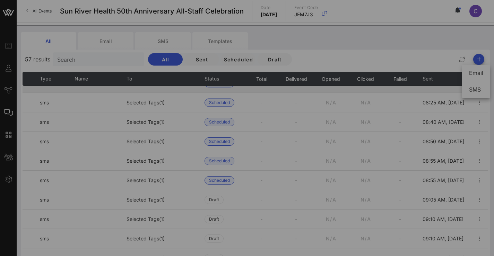
scroll to position [0, 0]
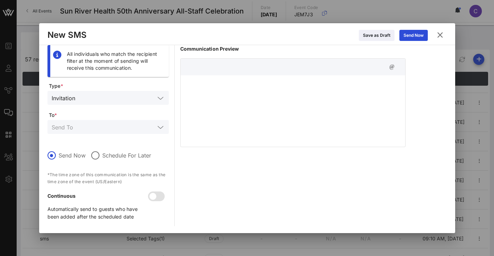
click at [80, 106] on form "Type * Invitation To * Send Now Schedule For Later *The time zone of this commu…" at bounding box center [108, 155] width 121 height 144
click at [86, 98] on input "text" at bounding box center [116, 97] width 77 height 9
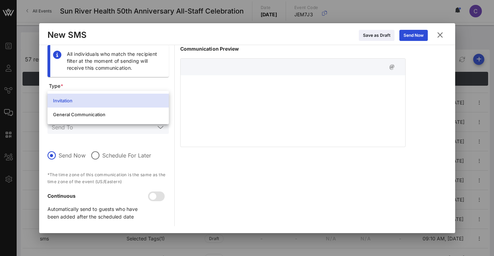
click at [89, 112] on div "General Communication" at bounding box center [108, 115] width 110 height 6
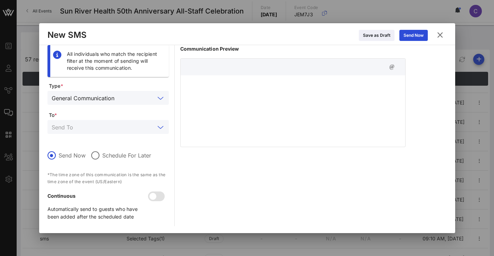
click at [90, 124] on input "text" at bounding box center [103, 126] width 103 height 9
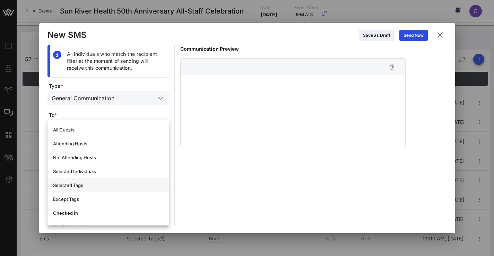
click at [83, 190] on div "Selected Tags" at bounding box center [108, 185] width 110 height 11
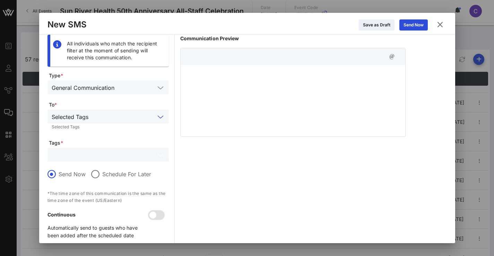
click at [76, 157] on input "text" at bounding box center [103, 154] width 103 height 9
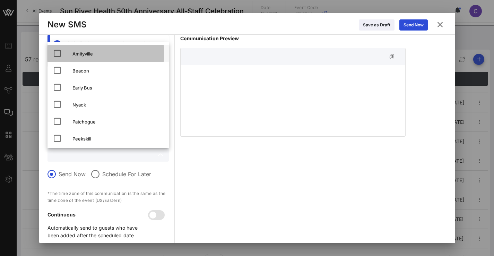
click at [71, 55] on div "Amityville" at bounding box center [108, 53] width 121 height 17
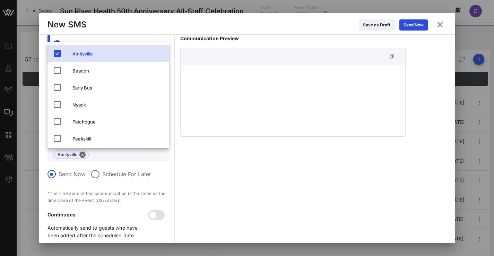
click at [113, 174] on label "Schedule For Later" at bounding box center [126, 174] width 49 height 7
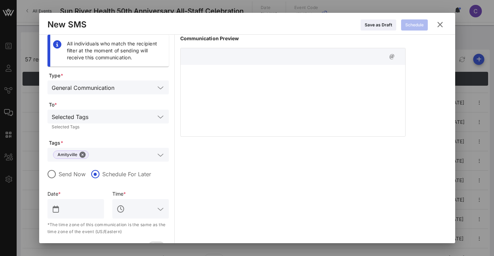
click at [71, 210] on input "text" at bounding box center [80, 208] width 38 height 11
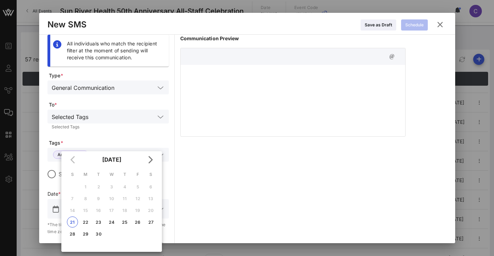
click at [139, 221] on div "26" at bounding box center [137, 222] width 11 height 5
type input "Sep 26, 2025"
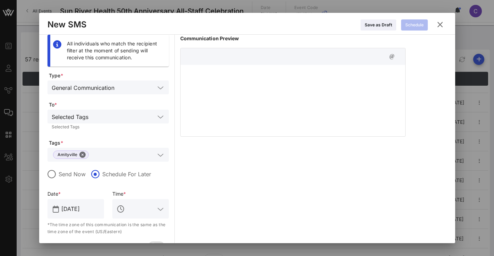
click at [140, 214] on input "text" at bounding box center [140, 208] width 29 height 11
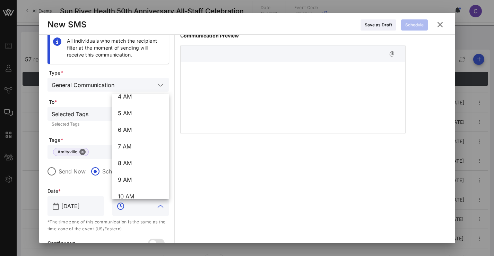
scroll to position [99, 0]
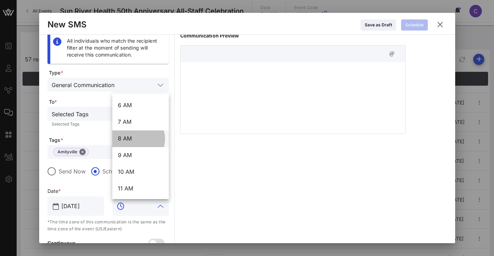
click at [126, 137] on div "8 AM" at bounding box center [140, 138] width 45 height 7
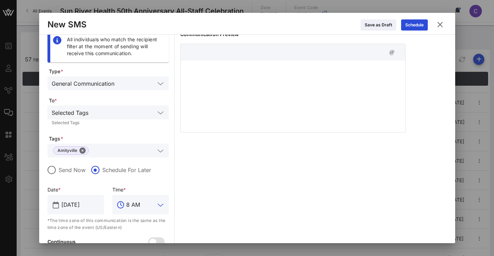
click at [147, 207] on input "8 AM" at bounding box center [140, 204] width 29 height 11
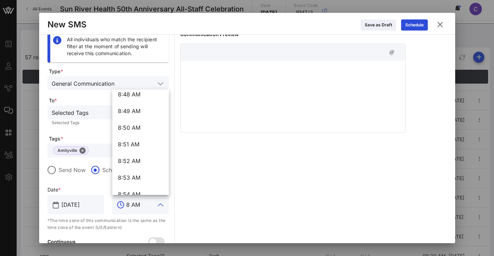
scroll to position [8865, 0]
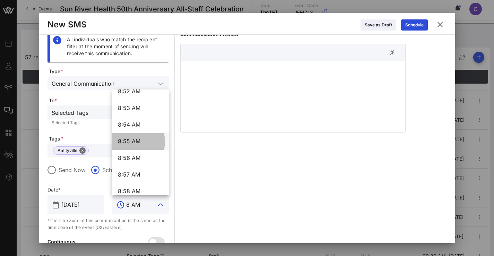
click at [130, 144] on div "8:55 AM" at bounding box center [140, 141] width 45 height 7
type input "8:55 AM"
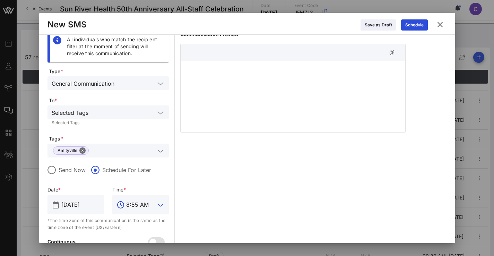
click at [237, 69] on p at bounding box center [293, 69] width 216 height 8
paste div
click at [417, 26] on div "Schedule" at bounding box center [414, 25] width 18 height 7
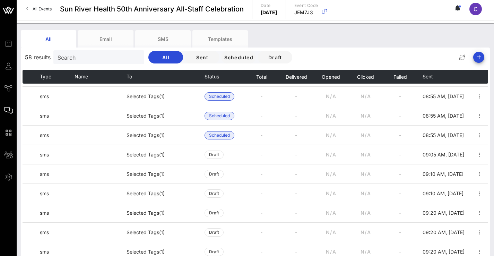
scroll to position [246, 0]
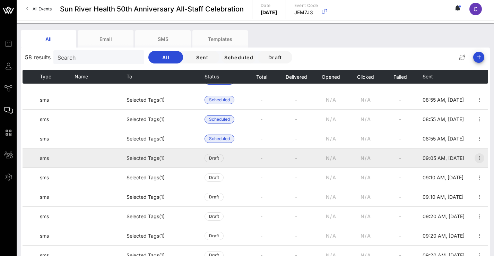
click at [479, 157] on span "button" at bounding box center [480, 158] width 10 height 8
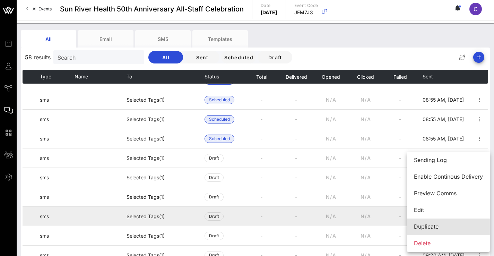
click at [416, 220] on div "Duplicate" at bounding box center [448, 226] width 69 height 15
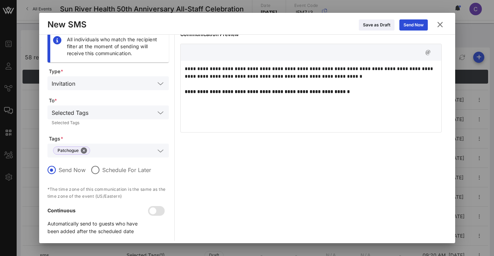
click at [363, 87] on p "**********" at bounding box center [311, 80] width 252 height 31
click at [440, 23] on icon at bounding box center [440, 24] width 8 height 9
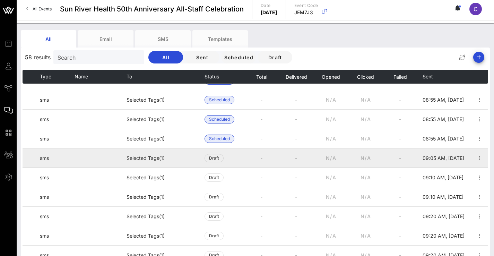
click at [482, 157] on td at bounding box center [479, 157] width 17 height 19
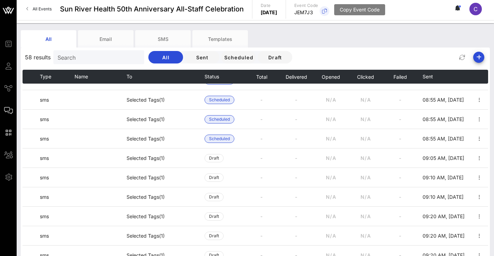
scroll to position [2, 0]
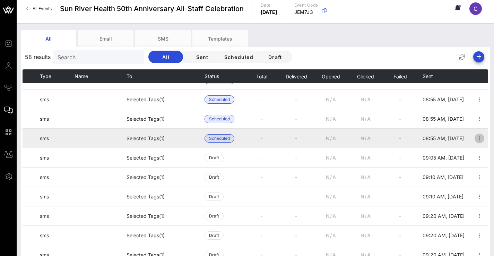
click at [477, 138] on icon "button" at bounding box center [479, 138] width 8 height 8
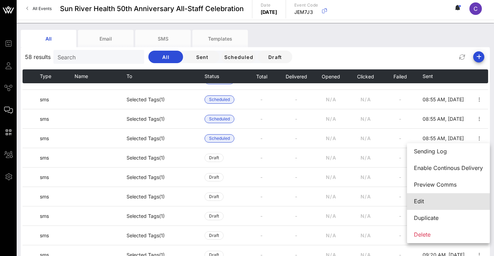
click at [422, 198] on div "Edit" at bounding box center [448, 201] width 69 height 7
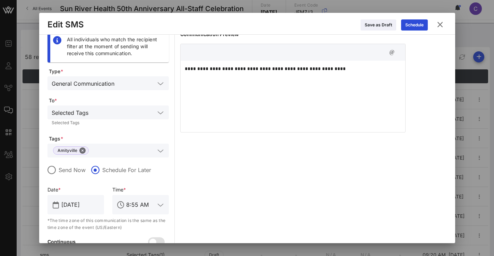
click at [441, 23] on icon at bounding box center [440, 25] width 12 height 12
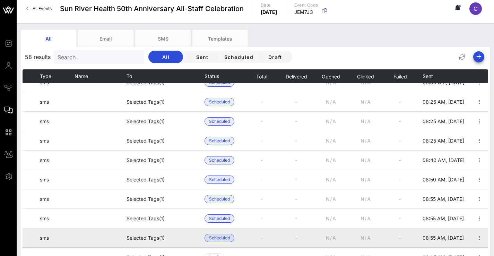
scroll to position [135, 0]
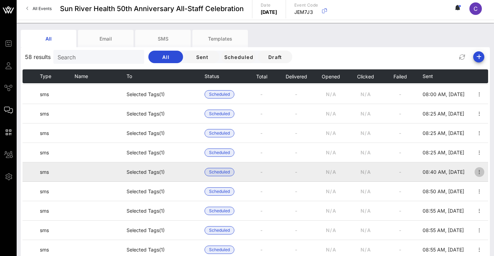
click at [476, 169] on icon "button" at bounding box center [479, 172] width 8 height 8
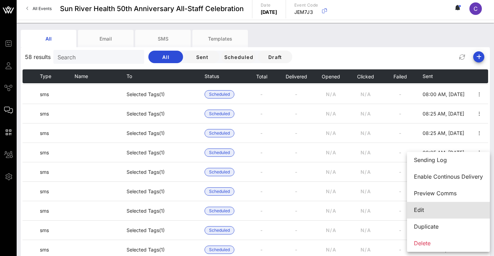
click at [431, 202] on div "Edit" at bounding box center [448, 210] width 83 height 17
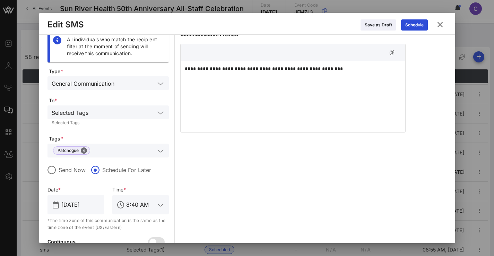
click at [444, 23] on icon at bounding box center [440, 25] width 12 height 12
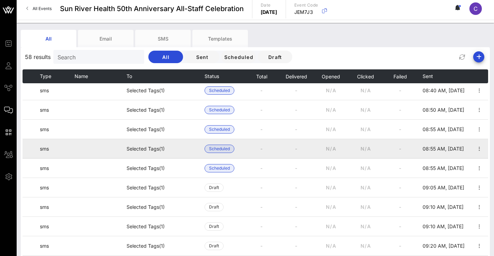
scroll to position [217, 0]
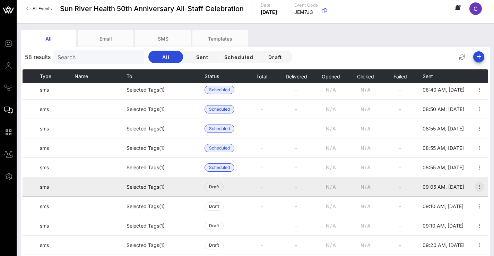
click at [476, 185] on icon "button" at bounding box center [479, 187] width 8 height 8
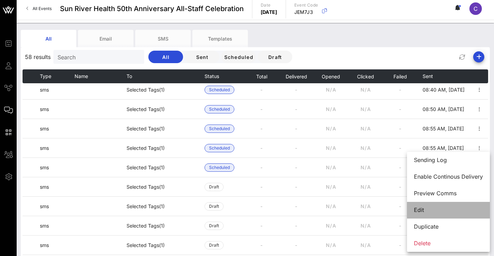
click at [439, 206] on div "Edit" at bounding box center [448, 210] width 69 height 15
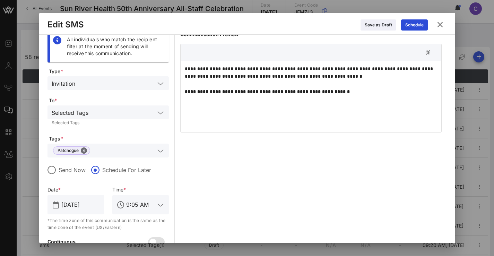
click at [437, 25] on icon at bounding box center [440, 24] width 12 height 12
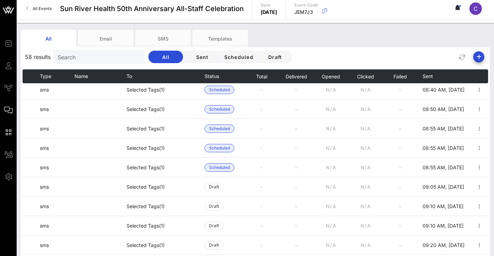
scroll to position [2, 0]
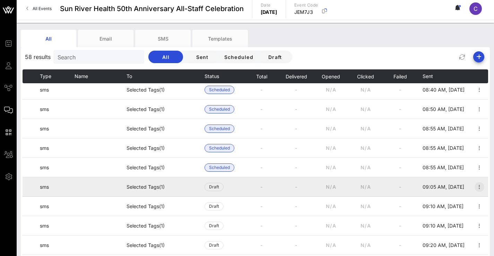
click at [475, 186] on icon "button" at bounding box center [479, 187] width 8 height 8
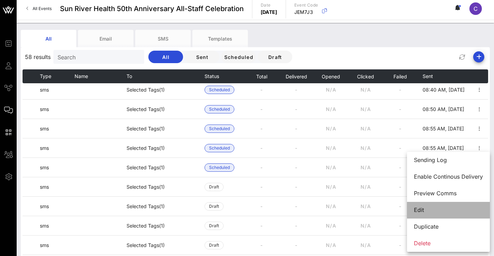
click at [424, 209] on div "Edit" at bounding box center [448, 210] width 69 height 7
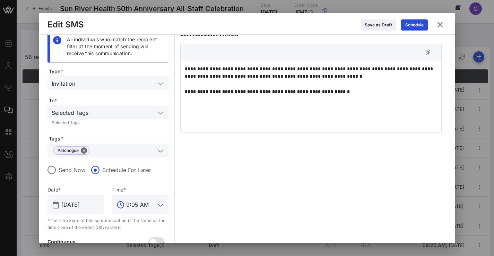
click at [146, 200] on input "9:05 AM" at bounding box center [140, 204] width 29 height 11
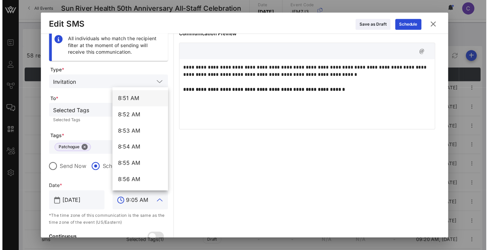
scroll to position [8840, 0]
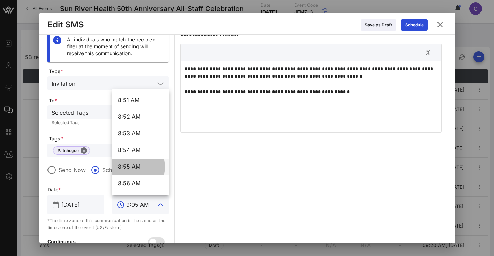
click at [134, 166] on div "8:55 AM" at bounding box center [140, 166] width 45 height 7
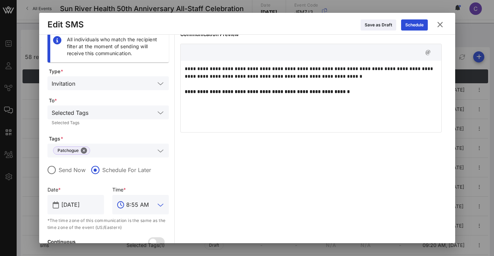
click at [206, 181] on div "**********" at bounding box center [310, 151] width 261 height 241
click at [407, 27] on div "Schedule" at bounding box center [414, 25] width 18 height 7
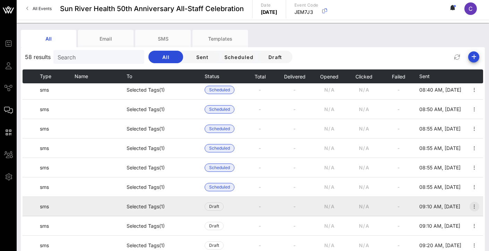
click at [471, 204] on icon "button" at bounding box center [474, 206] width 8 height 8
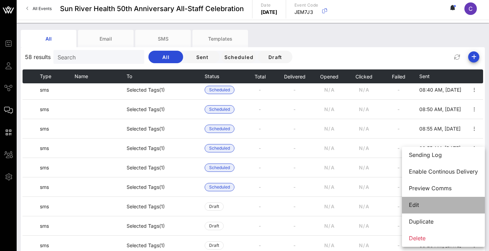
click at [437, 204] on div "Edit" at bounding box center [443, 204] width 69 height 7
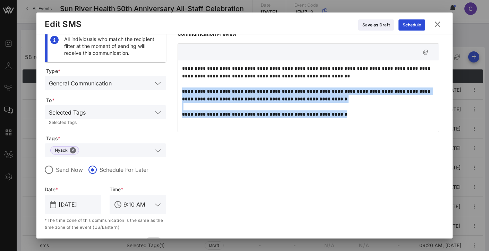
drag, startPoint x: 388, startPoint y: 110, endPoint x: 321, endPoint y: 108, distance: 67.3
click at [321, 108] on p "**********" at bounding box center [308, 91] width 252 height 53
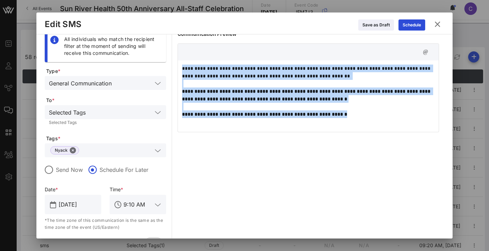
drag, startPoint x: 360, startPoint y: 117, endPoint x: 164, endPoint y: 68, distance: 201.2
click at [164, 68] on div "**********" at bounding box center [245, 150] width 400 height 241
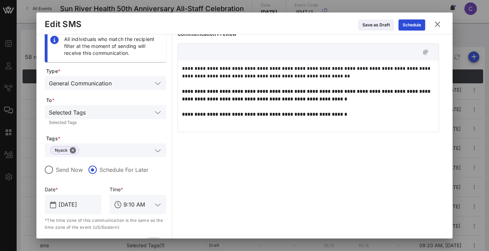
click at [363, 77] on p "**********" at bounding box center [308, 91] width 252 height 53
click at [439, 27] on icon at bounding box center [437, 24] width 10 height 10
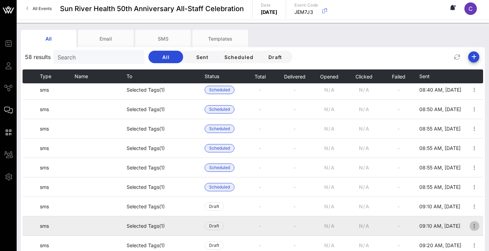
click at [470, 225] on icon "button" at bounding box center [474, 226] width 8 height 8
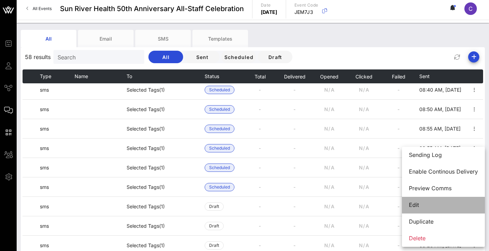
click at [425, 199] on div "Edit" at bounding box center [443, 204] width 69 height 15
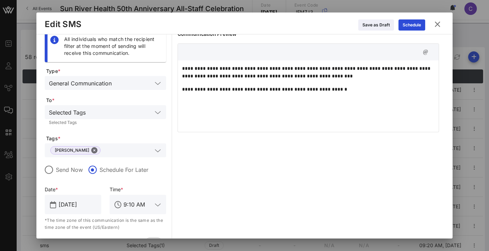
click at [368, 91] on p "**********" at bounding box center [308, 89] width 252 height 8
click at [409, 25] on div "Schedule" at bounding box center [412, 25] width 18 height 7
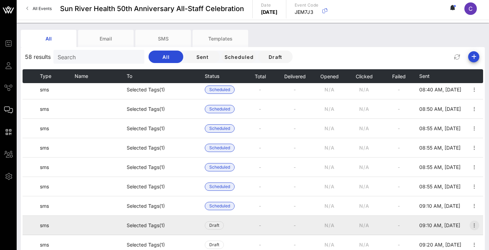
click at [470, 224] on icon "button" at bounding box center [474, 226] width 8 height 8
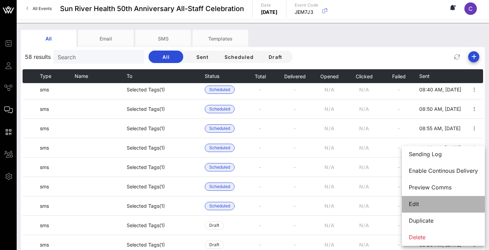
click at [435, 203] on div "Edit" at bounding box center [443, 204] width 69 height 7
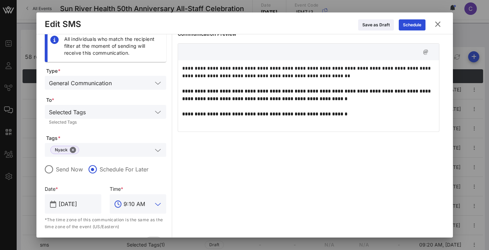
click at [136, 203] on input "9:10 AM" at bounding box center [137, 204] width 29 height 11
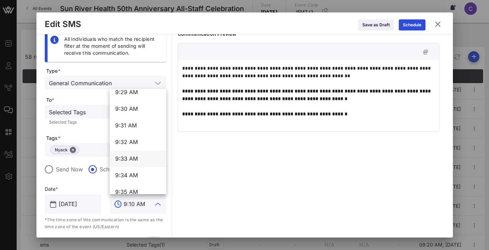
scroll to position [9495, 0]
click at [127, 175] on div "9:35 AM" at bounding box center [137, 176] width 45 height 7
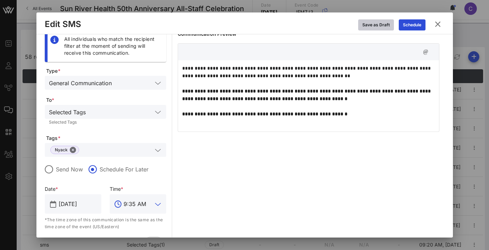
click at [378, 25] on div "Save as Draft" at bounding box center [375, 25] width 27 height 7
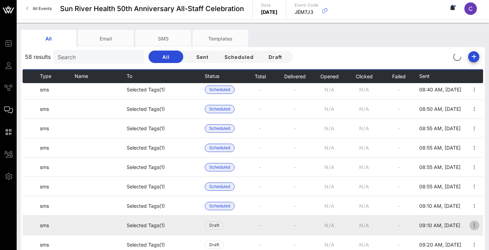
click at [470, 223] on icon "button" at bounding box center [474, 226] width 8 height 8
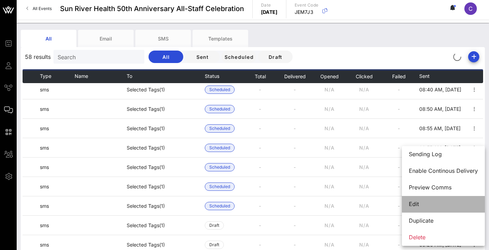
click at [413, 208] on div "Edit" at bounding box center [443, 204] width 69 height 15
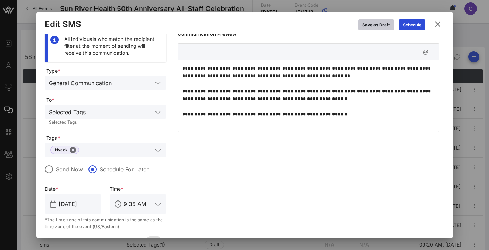
click at [375, 28] on div "Save as Draft" at bounding box center [375, 25] width 27 height 7
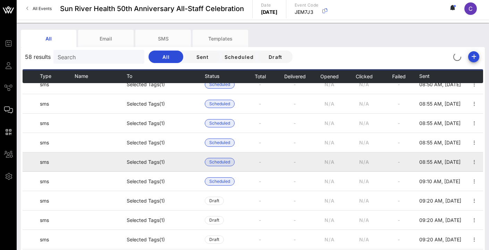
scroll to position [243, 0]
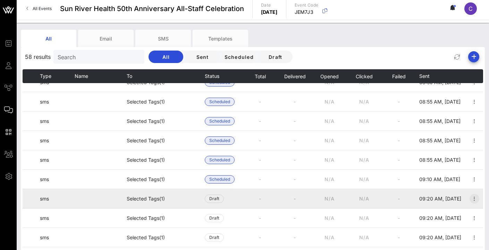
click at [470, 195] on icon "button" at bounding box center [474, 199] width 8 height 8
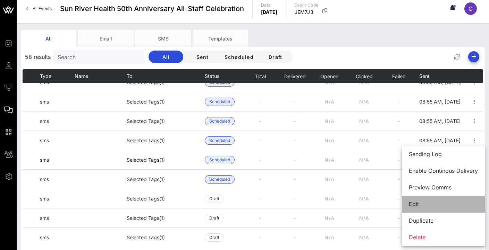
click at [428, 200] on div "Edit" at bounding box center [443, 204] width 69 height 15
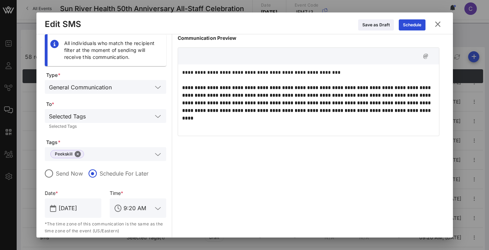
scroll to position [0, 0]
click at [436, 23] on icon at bounding box center [437, 24] width 10 height 9
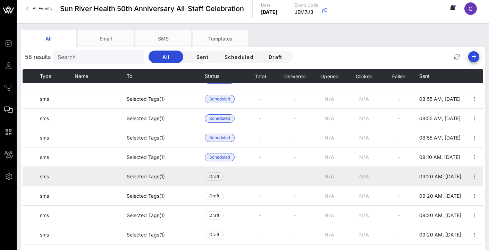
scroll to position [267, 0]
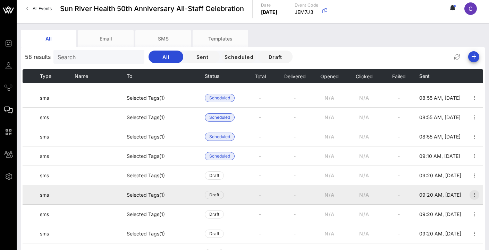
click at [470, 195] on icon "button" at bounding box center [474, 195] width 8 height 8
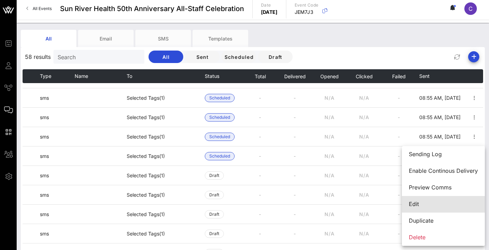
click at [432, 203] on div "Edit" at bounding box center [443, 204] width 69 height 7
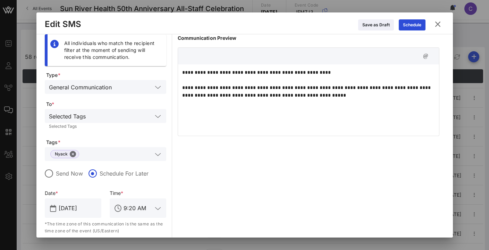
click at [432, 26] on button at bounding box center [438, 24] width 14 height 12
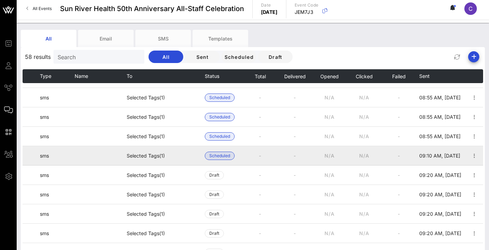
scroll to position [268, 0]
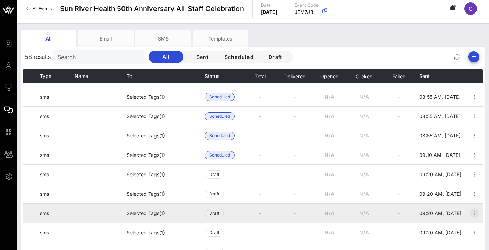
click at [470, 215] on icon "button" at bounding box center [474, 213] width 8 height 8
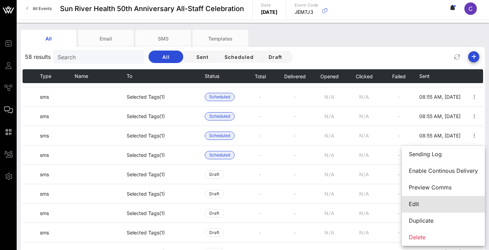
click at [414, 207] on div "Edit" at bounding box center [443, 204] width 69 height 7
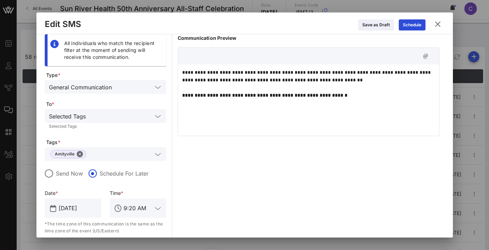
click at [156, 208] on icon at bounding box center [158, 209] width 6 height 8
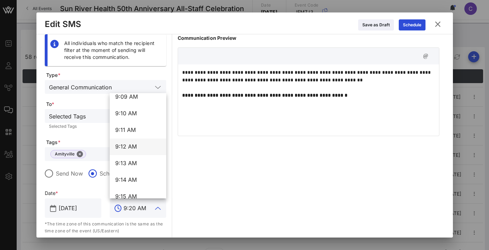
scroll to position [9146, 0]
click at [130, 114] on div "9:10 AM" at bounding box center [137, 114] width 45 height 7
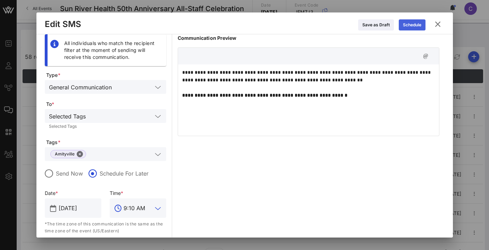
click at [412, 27] on icon at bounding box center [412, 25] width 6 height 5
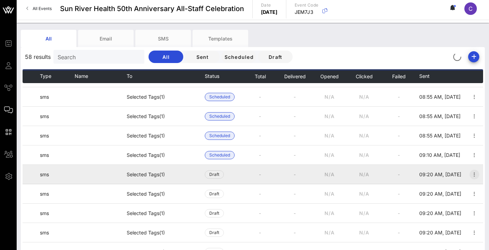
click at [470, 174] on icon "button" at bounding box center [474, 175] width 8 height 8
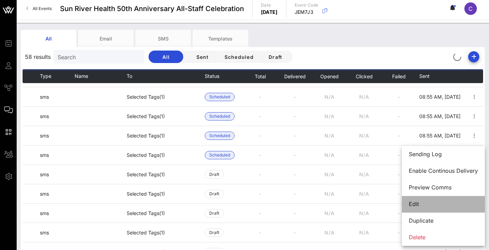
click at [432, 204] on div "Edit" at bounding box center [443, 204] width 69 height 7
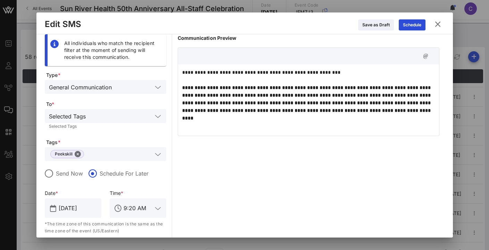
click at [436, 24] on icon at bounding box center [437, 24] width 12 height 12
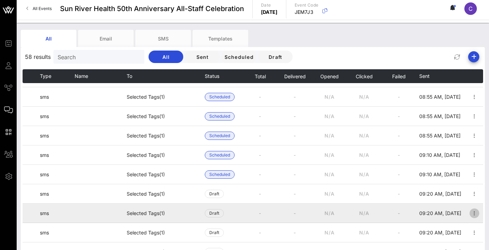
click at [470, 213] on icon "button" at bounding box center [474, 213] width 8 height 8
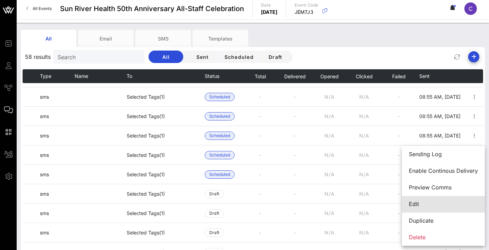
click at [438, 205] on div "Edit" at bounding box center [443, 204] width 69 height 7
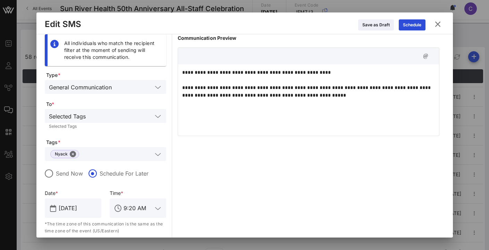
click at [442, 24] on button at bounding box center [438, 24] width 14 height 12
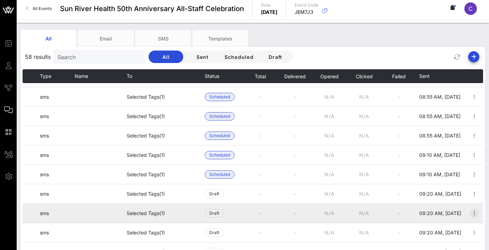
click at [470, 214] on icon "button" at bounding box center [474, 213] width 8 height 8
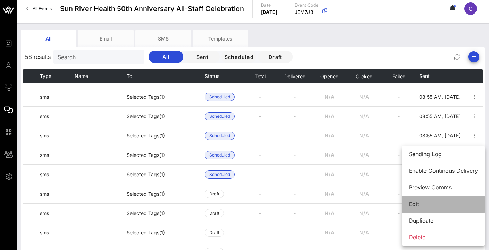
click at [438, 204] on div "Edit" at bounding box center [443, 204] width 69 height 7
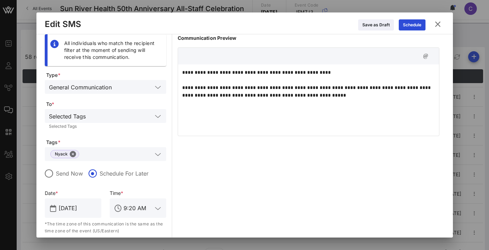
click at [437, 25] on icon at bounding box center [437, 24] width 10 height 9
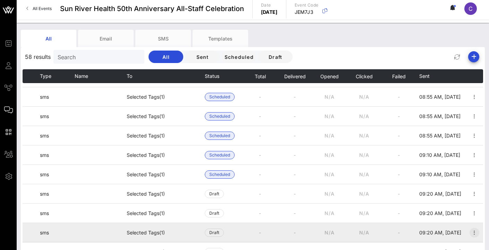
click at [471, 231] on icon "button" at bounding box center [474, 233] width 8 height 8
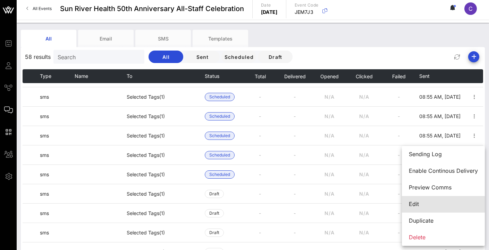
click at [429, 205] on div "Edit" at bounding box center [443, 204] width 69 height 7
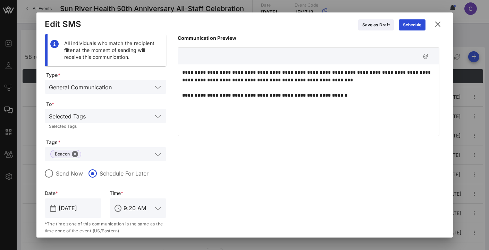
click at [129, 207] on input "9:20 AM" at bounding box center [137, 208] width 29 height 11
click at [135, 228] on span "9:10 AM" at bounding box center [126, 229] width 22 height 7
click at [240, 182] on div "**********" at bounding box center [308, 154] width 261 height 241
click at [408, 26] on div "Schedule" at bounding box center [412, 25] width 18 height 7
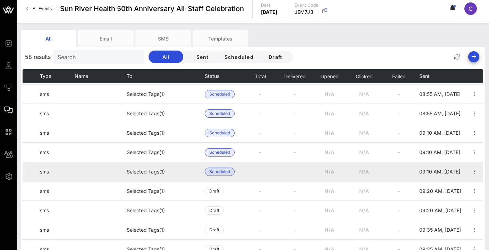
scroll to position [292, 0]
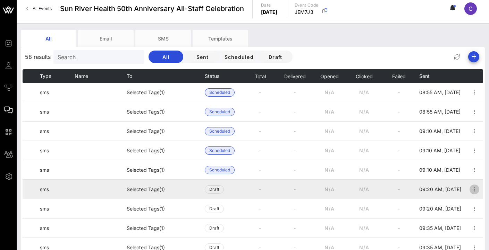
click at [470, 189] on icon "button" at bounding box center [474, 190] width 8 height 8
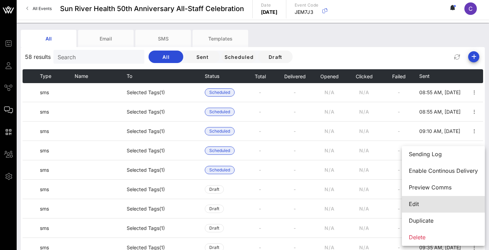
click at [414, 203] on div "Edit" at bounding box center [443, 204] width 69 height 7
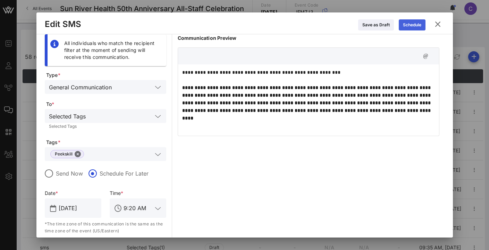
click at [415, 26] on div "Schedule" at bounding box center [412, 25] width 18 height 7
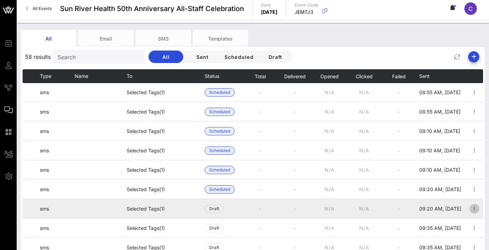
click at [470, 208] on icon "button" at bounding box center [474, 209] width 8 height 8
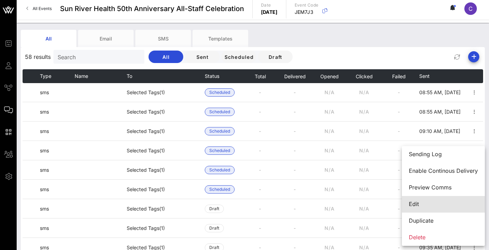
click at [437, 200] on div "Edit" at bounding box center [443, 204] width 69 height 15
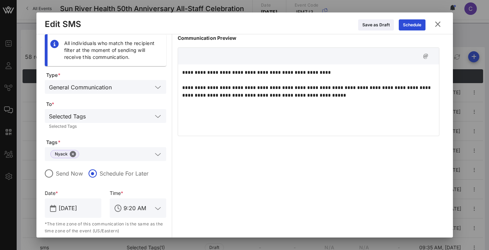
click at [342, 110] on div "**********" at bounding box center [308, 99] width 261 height 69
click at [413, 23] on icon at bounding box center [412, 24] width 6 height 5
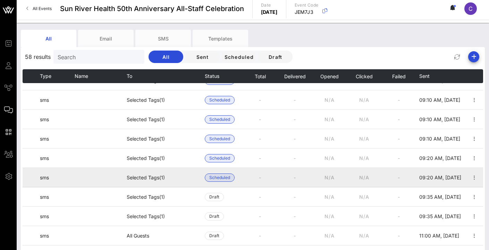
scroll to position [326, 0]
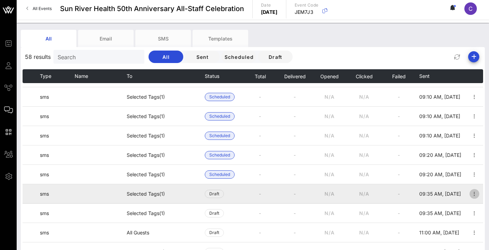
click at [470, 192] on icon "button" at bounding box center [474, 194] width 8 height 8
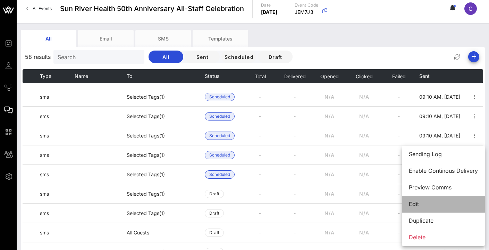
click at [437, 203] on div "Edit" at bounding box center [443, 204] width 69 height 7
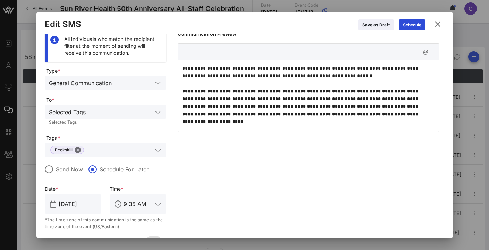
scroll to position [0, 0]
click at [417, 24] on div "Schedule" at bounding box center [412, 25] width 18 height 7
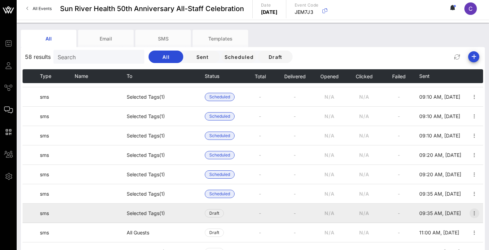
click at [470, 213] on icon "button" at bounding box center [474, 213] width 8 height 8
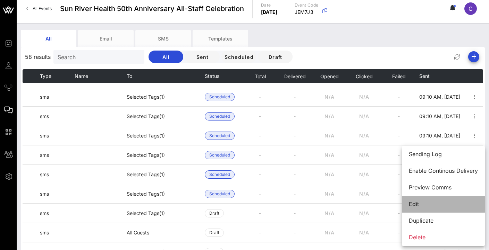
click at [429, 203] on div "Edit" at bounding box center [443, 204] width 69 height 7
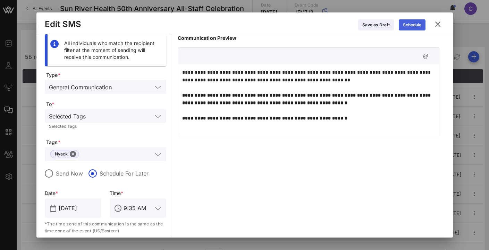
click at [407, 25] on div "Schedule" at bounding box center [412, 25] width 18 height 7
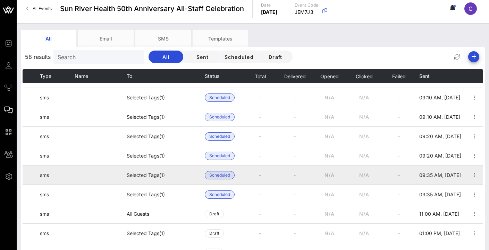
scroll to position [346, 0]
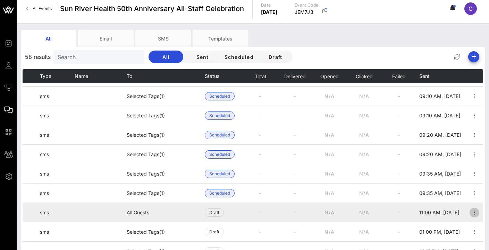
click at [470, 211] on icon "button" at bounding box center [474, 213] width 8 height 8
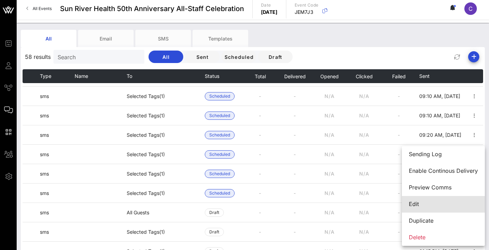
click at [436, 205] on div "Edit" at bounding box center [443, 204] width 69 height 7
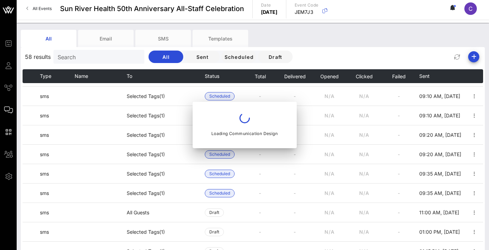
type input "11 AM"
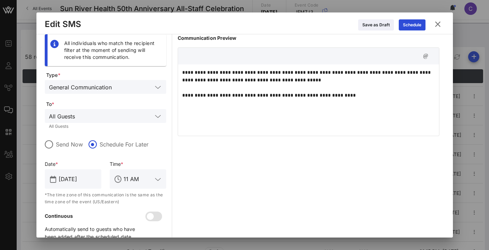
click at [88, 112] on input "text" at bounding box center [115, 116] width 75 height 9
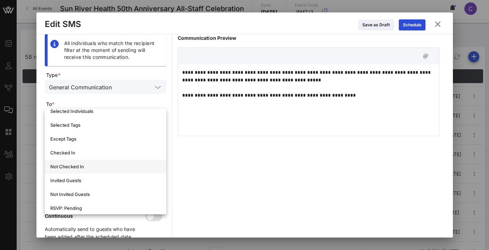
scroll to position [69, 0]
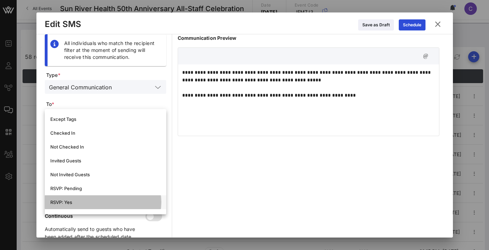
click at [70, 203] on div "RSVP: Yes" at bounding box center [105, 203] width 110 height 6
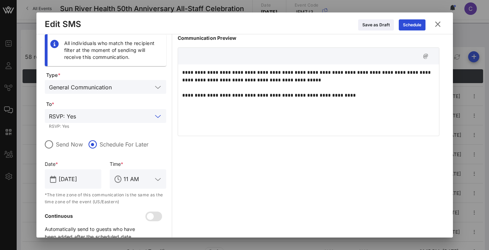
drag, startPoint x: 410, startPoint y: 23, endPoint x: 391, endPoint y: 96, distance: 76.0
click at [391, 96] on div "**********" at bounding box center [244, 124] width 416 height 225
click at [391, 96] on p "**********" at bounding box center [308, 84] width 252 height 31
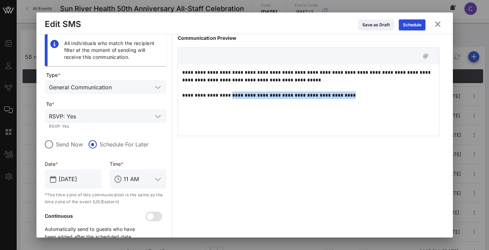
drag, startPoint x: 358, startPoint y: 93, endPoint x: 232, endPoint y: 96, distance: 125.6
click at [232, 96] on p "**********" at bounding box center [308, 84] width 252 height 31
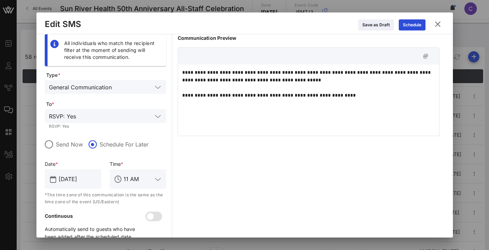
click at [249, 99] on p "**********" at bounding box center [308, 84] width 252 height 31
drag, startPoint x: 349, startPoint y: 97, endPoint x: 229, endPoint y: 100, distance: 120.0
click at [228, 100] on div "**********" at bounding box center [308, 99] width 261 height 69
click at [232, 101] on div "**********" at bounding box center [308, 99] width 261 height 69
drag, startPoint x: 282, startPoint y: 96, endPoint x: 234, endPoint y: 97, distance: 48.6
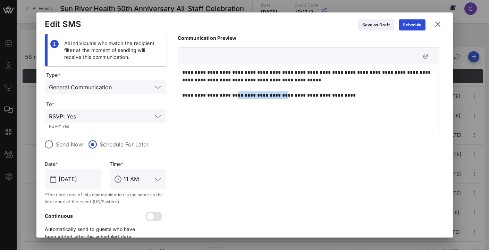
click at [234, 97] on p "**********" at bounding box center [308, 84] width 252 height 31
click at [334, 121] on div "**********" at bounding box center [308, 99] width 261 height 69
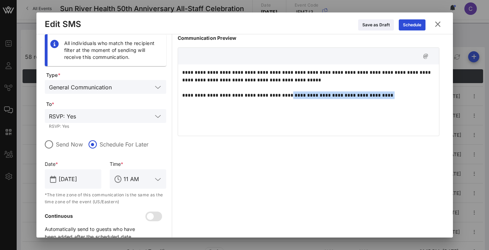
drag, startPoint x: 385, startPoint y: 95, endPoint x: 290, endPoint y: 95, distance: 95.0
click at [290, 95] on p "**********" at bounding box center [308, 84] width 252 height 31
click at [389, 96] on p "**********" at bounding box center [308, 84] width 252 height 31
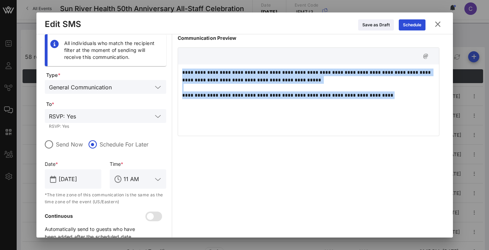
drag, startPoint x: 388, startPoint y: 95, endPoint x: 213, endPoint y: 65, distance: 177.7
click at [174, 62] on div "**********" at bounding box center [245, 140] width 400 height 212
click at [246, 77] on p "**********" at bounding box center [308, 84] width 252 height 31
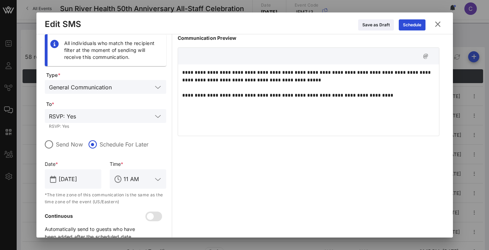
drag, startPoint x: 381, startPoint y: 102, endPoint x: 297, endPoint y: 101, distance: 84.6
click at [297, 101] on div "**********" at bounding box center [308, 99] width 261 height 69
click at [297, 102] on div "**********" at bounding box center [308, 99] width 261 height 69
drag, startPoint x: 380, startPoint y: 96, endPoint x: 294, endPoint y: 97, distance: 86.7
click at [294, 97] on p "**********" at bounding box center [308, 84] width 252 height 31
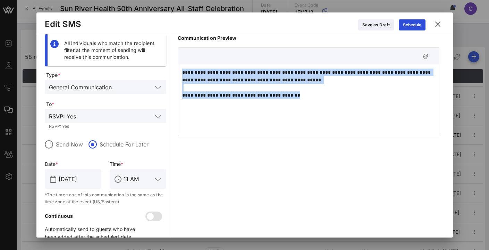
drag, startPoint x: 314, startPoint y: 96, endPoint x: 175, endPoint y: 71, distance: 141.1
click at [175, 71] on div "**********" at bounding box center [245, 140] width 400 height 212
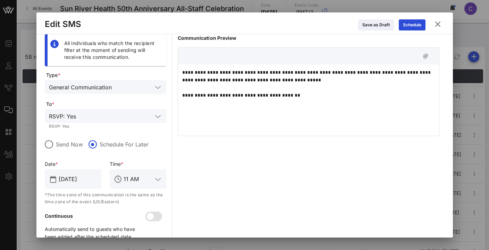
click at [301, 111] on div "**********" at bounding box center [308, 99] width 261 height 69
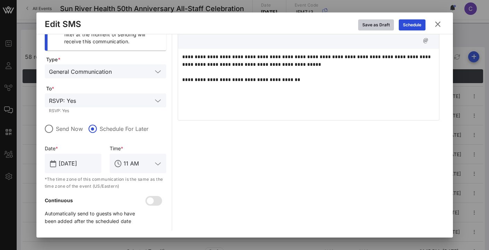
scroll to position [16, 0]
click at [403, 28] on div "Schedule" at bounding box center [412, 25] width 18 height 7
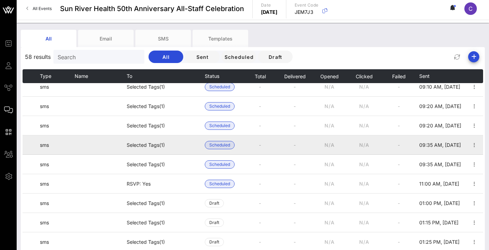
scroll to position [376, 0]
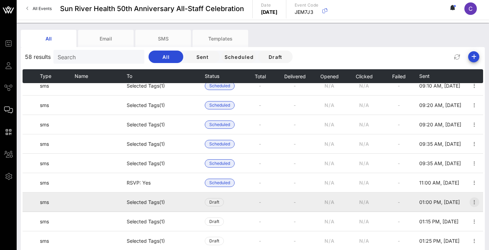
click at [470, 202] on icon "button" at bounding box center [474, 202] width 8 height 8
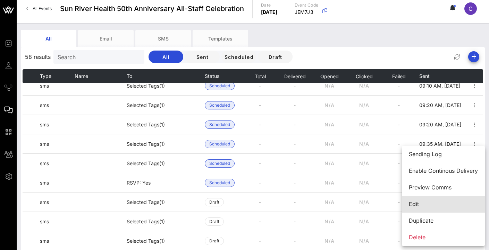
click at [439, 205] on div "Edit" at bounding box center [443, 204] width 69 height 7
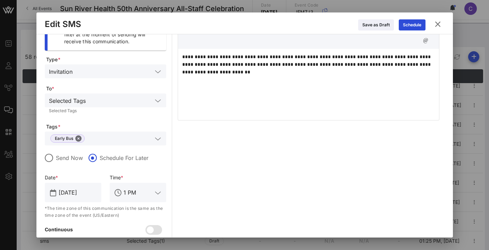
click at [226, 74] on p "**********" at bounding box center [308, 64] width 252 height 23
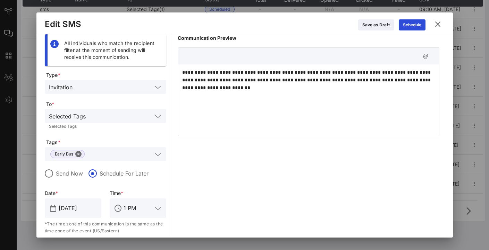
scroll to position [0, 0]
click at [410, 26] on icon at bounding box center [411, 25] width 5 height 4
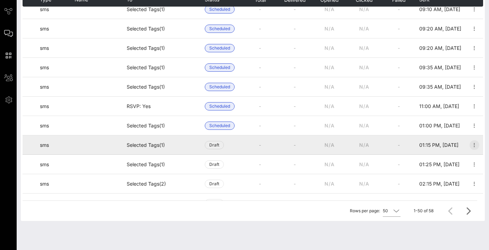
click at [470, 146] on icon "button" at bounding box center [474, 145] width 8 height 8
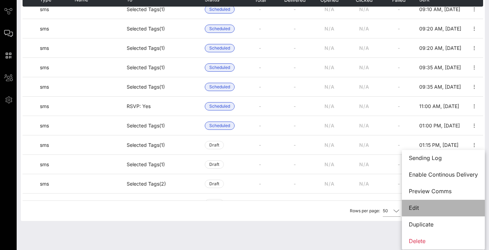
click at [417, 204] on div "Edit" at bounding box center [443, 208] width 69 height 15
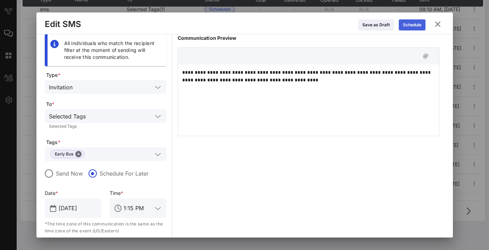
click at [414, 26] on div "Schedule" at bounding box center [412, 25] width 18 height 7
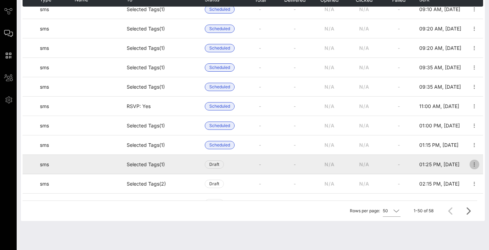
click at [470, 165] on icon "button" at bounding box center [474, 165] width 8 height 8
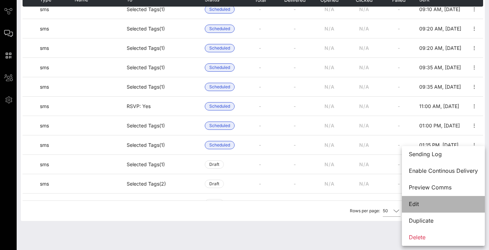
click at [417, 205] on div "Edit" at bounding box center [443, 204] width 69 height 7
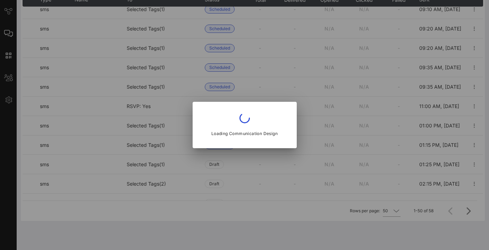
type input "1:25 PM"
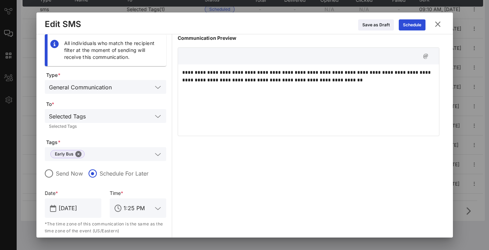
click at [345, 86] on div "**********" at bounding box center [308, 99] width 261 height 69
drag, startPoint x: 273, startPoint y: 81, endPoint x: 245, endPoint y: 80, distance: 28.1
click at [245, 80] on p "**********" at bounding box center [308, 76] width 252 height 15
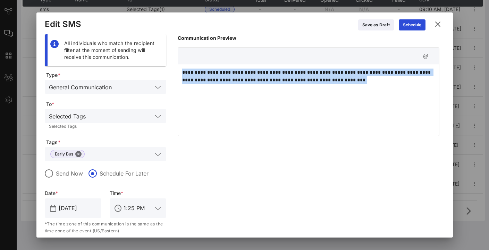
drag, startPoint x: 345, startPoint y: 85, endPoint x: 174, endPoint y: 75, distance: 171.3
click at [174, 75] on div "**********" at bounding box center [245, 154] width 400 height 241
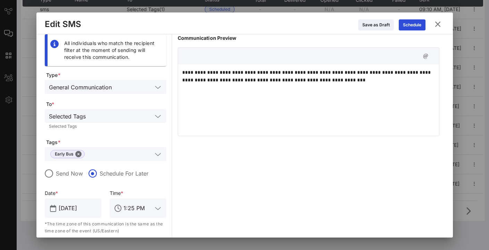
click at [326, 102] on div "**********" at bounding box center [308, 99] width 261 height 69
drag, startPoint x: 415, startPoint y: 28, endPoint x: 400, endPoint y: 88, distance: 61.2
click at [400, 88] on div "**********" at bounding box center [244, 124] width 416 height 225
click at [397, 88] on div "**********" at bounding box center [308, 99] width 261 height 69
click at [277, 81] on p "**********" at bounding box center [308, 76] width 252 height 15
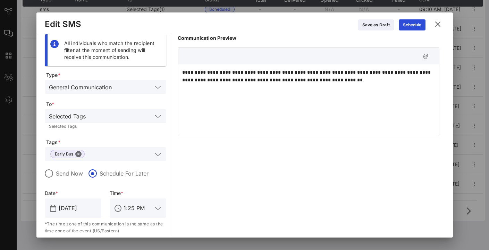
click at [344, 100] on div "**********" at bounding box center [308, 99] width 261 height 69
click at [274, 82] on p "**********" at bounding box center [308, 76] width 252 height 15
click at [342, 97] on div "**********" at bounding box center [308, 99] width 261 height 69
click at [411, 27] on icon at bounding box center [412, 25] width 6 height 6
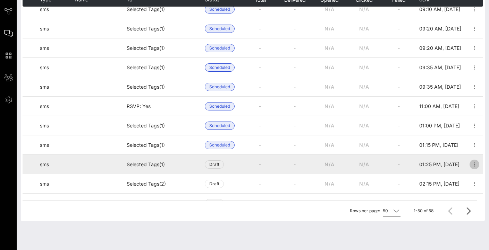
click at [471, 163] on icon "button" at bounding box center [474, 165] width 8 height 8
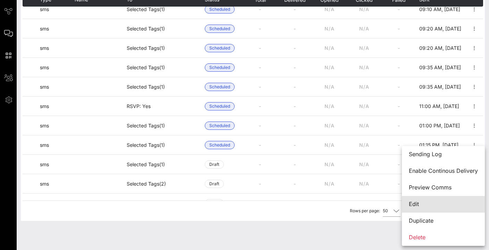
click at [431, 203] on div "Edit" at bounding box center [443, 204] width 69 height 7
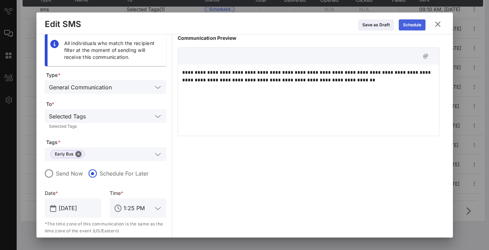
click at [411, 27] on icon at bounding box center [411, 25] width 5 height 5
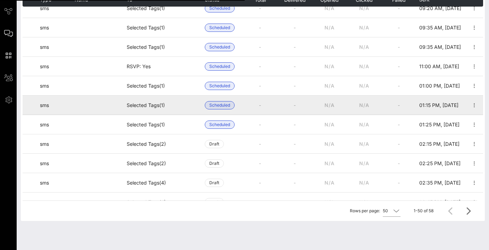
scroll to position [423, 0]
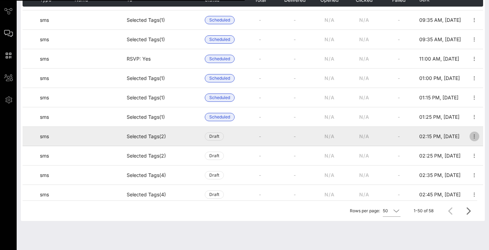
click at [471, 136] on icon "button" at bounding box center [474, 136] width 8 height 8
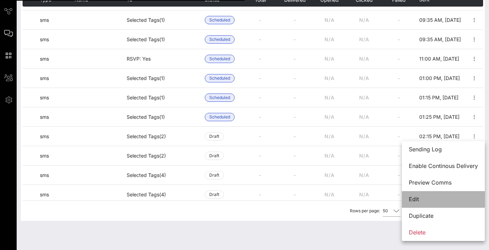
click at [425, 200] on div "Edit" at bounding box center [443, 199] width 69 height 7
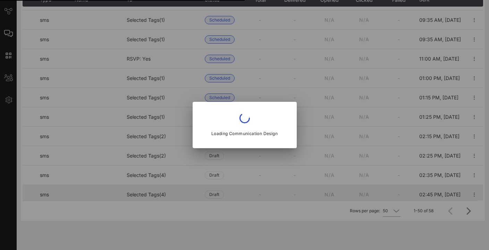
type input "2:15 PM"
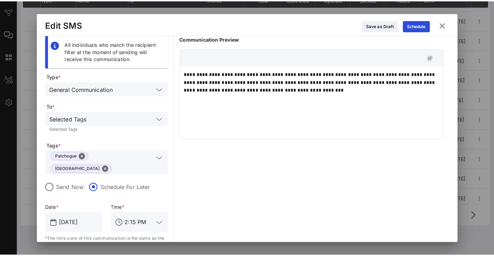
scroll to position [74, 0]
